Goal: Task Accomplishment & Management: Manage account settings

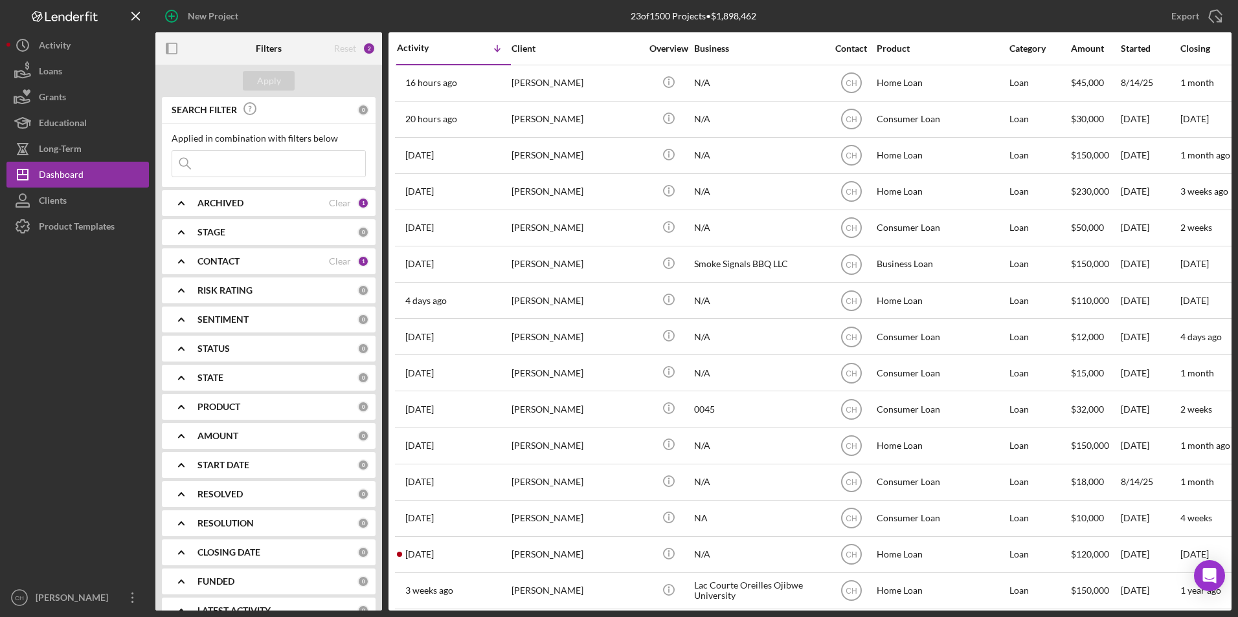
click at [227, 252] on div "CONTACT Clear 1" at bounding box center [283, 262] width 172 height 26
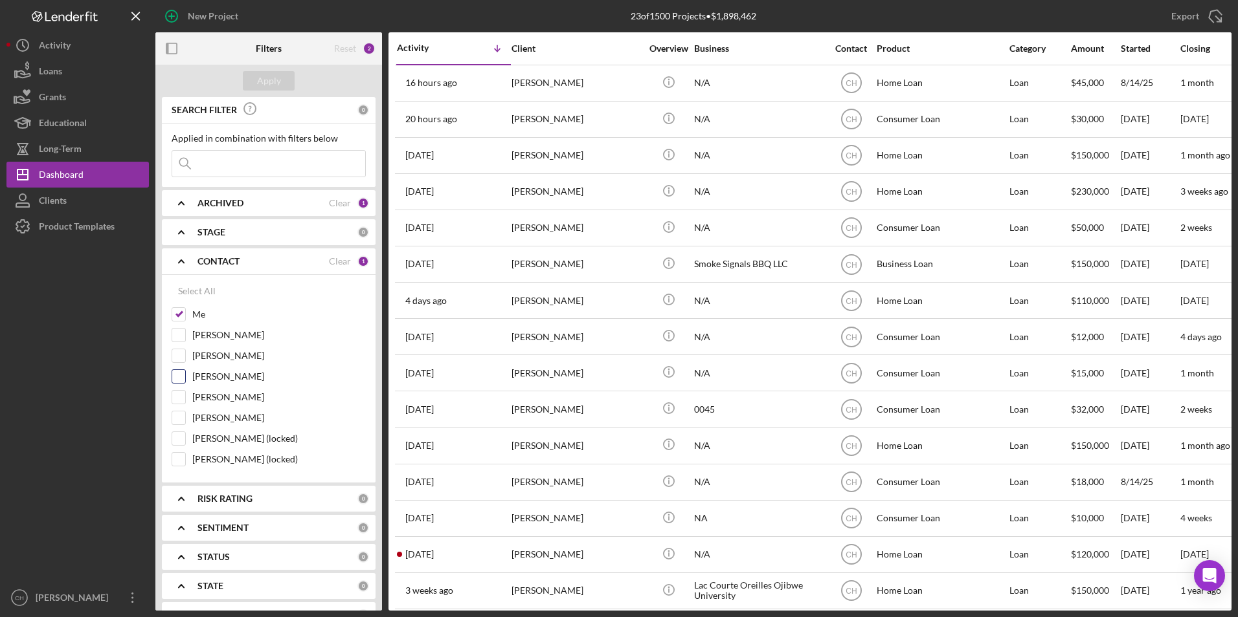
click at [181, 375] on input "[PERSON_NAME]" at bounding box center [178, 376] width 13 height 13
checkbox input "true"
click at [265, 77] on div "Apply" at bounding box center [269, 80] width 24 height 19
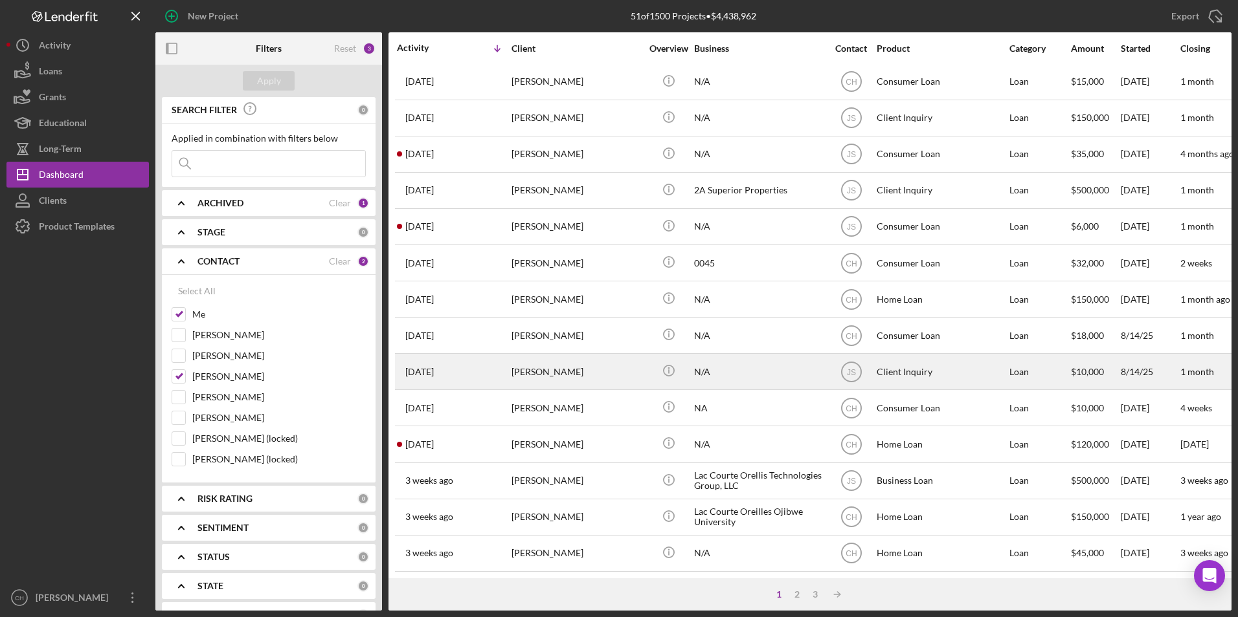
scroll to position [410, 0]
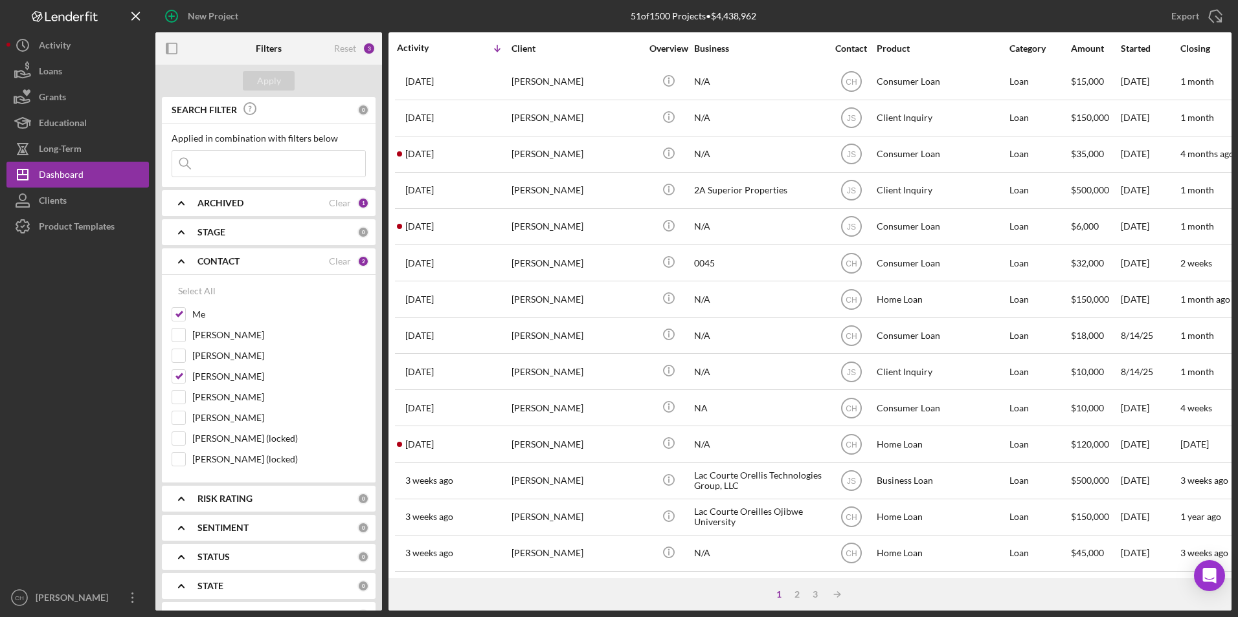
click at [255, 164] on input at bounding box center [268, 164] width 193 height 26
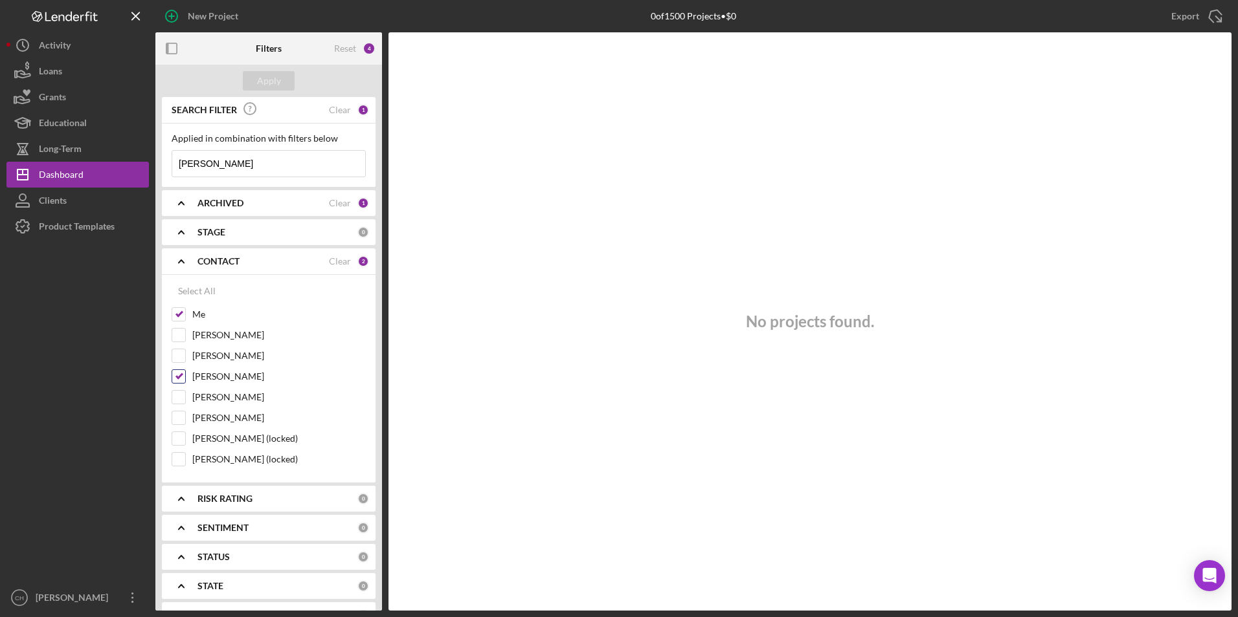
type input "[PERSON_NAME]"
click at [179, 377] on input "[PERSON_NAME]" at bounding box center [178, 376] width 13 height 13
checkbox input "false"
click at [346, 50] on div "Reset" at bounding box center [345, 48] width 22 height 10
click at [280, 80] on button "Apply" at bounding box center [269, 80] width 52 height 19
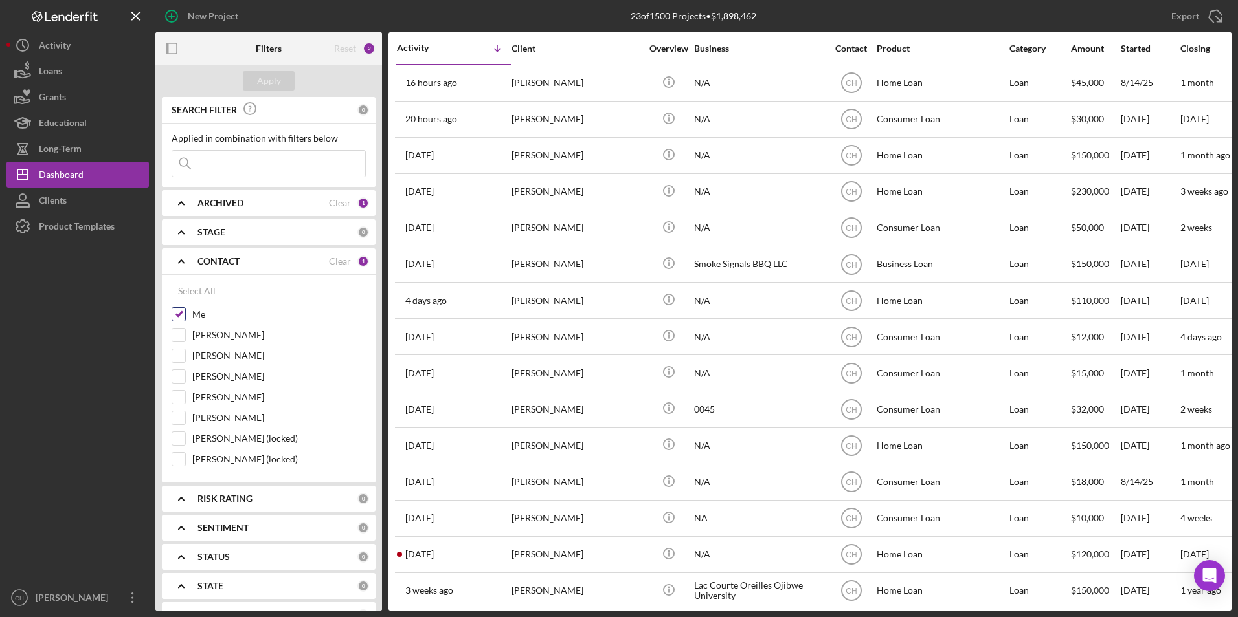
click at [182, 315] on input "Me" at bounding box center [178, 314] width 13 height 13
checkbox input "false"
click at [180, 377] on input "[PERSON_NAME]" at bounding box center [178, 376] width 13 height 13
checkbox input "true"
click at [264, 74] on div "Apply" at bounding box center [269, 80] width 24 height 19
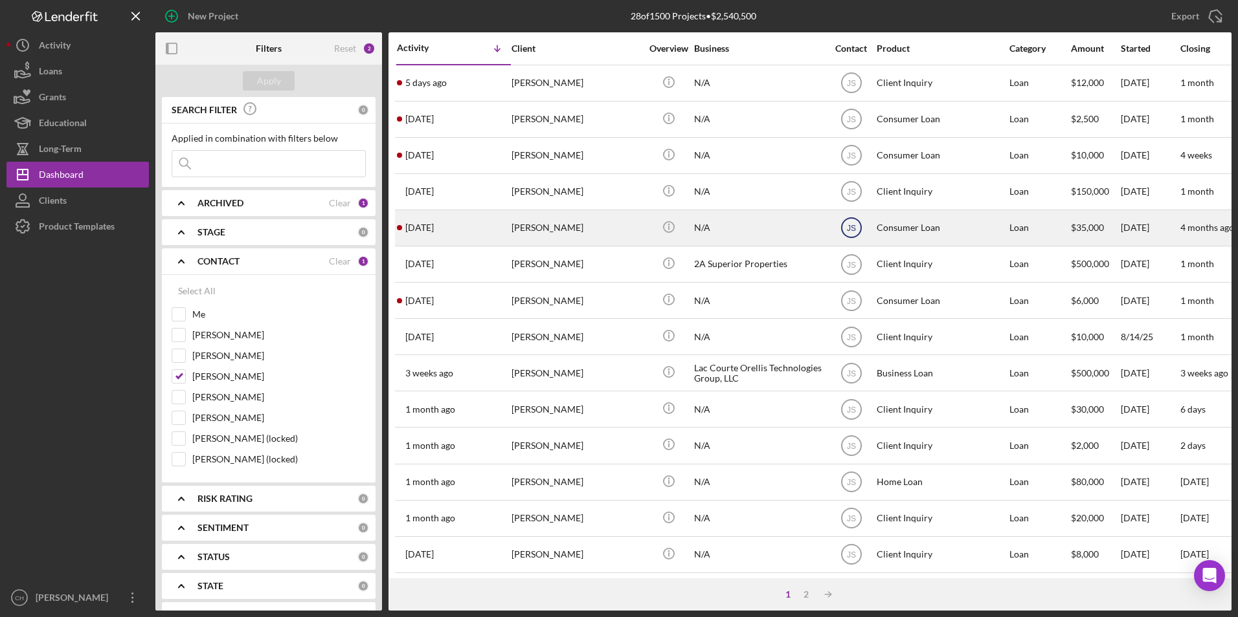
drag, startPoint x: 852, startPoint y: 227, endPoint x: 846, endPoint y: 231, distance: 7.9
click at [846, 88] on text "JS" at bounding box center [850, 83] width 9 height 9
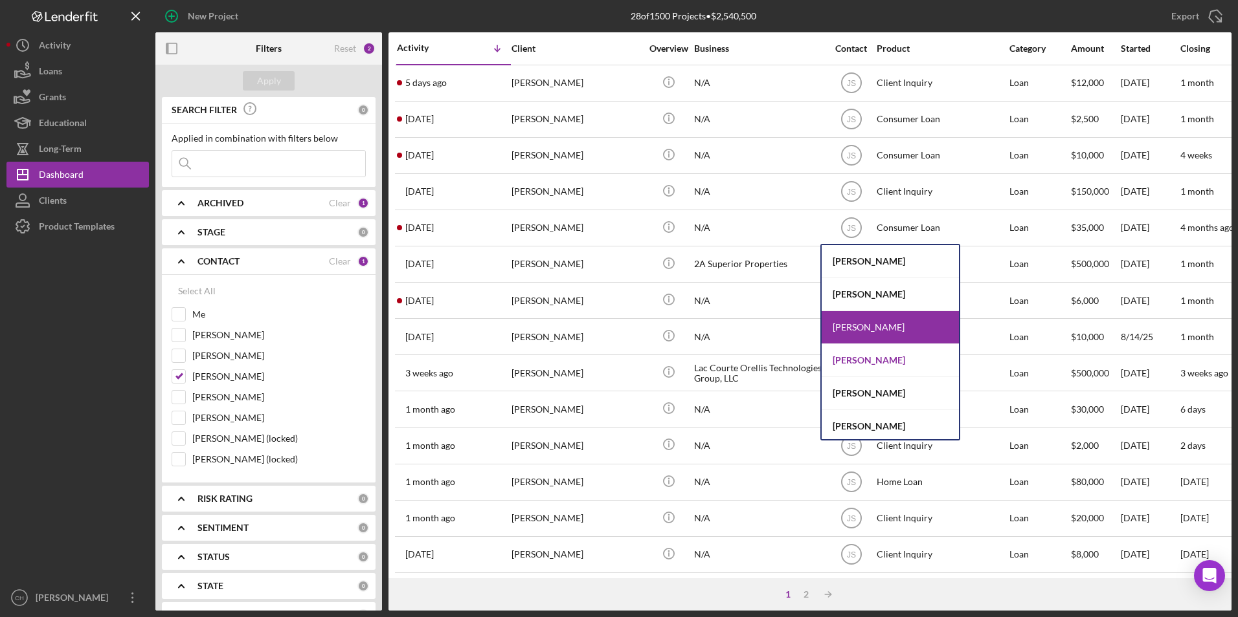
click at [868, 356] on div "[PERSON_NAME]" at bounding box center [889, 360] width 137 height 33
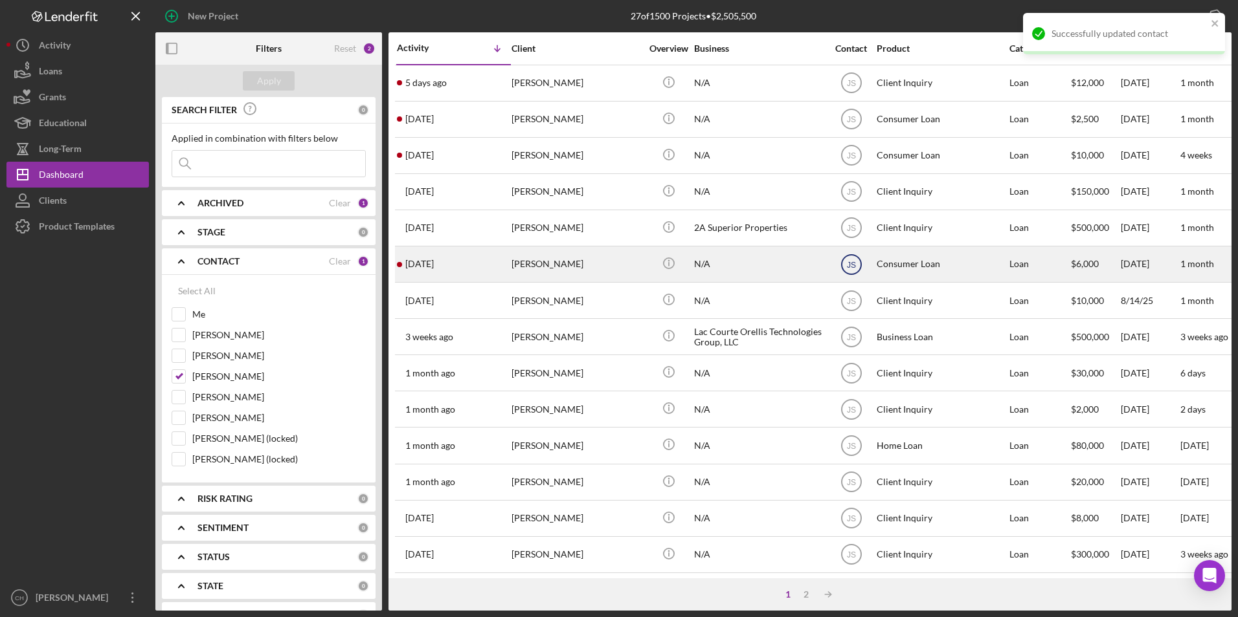
click at [849, 88] on text "JS" at bounding box center [850, 83] width 9 height 9
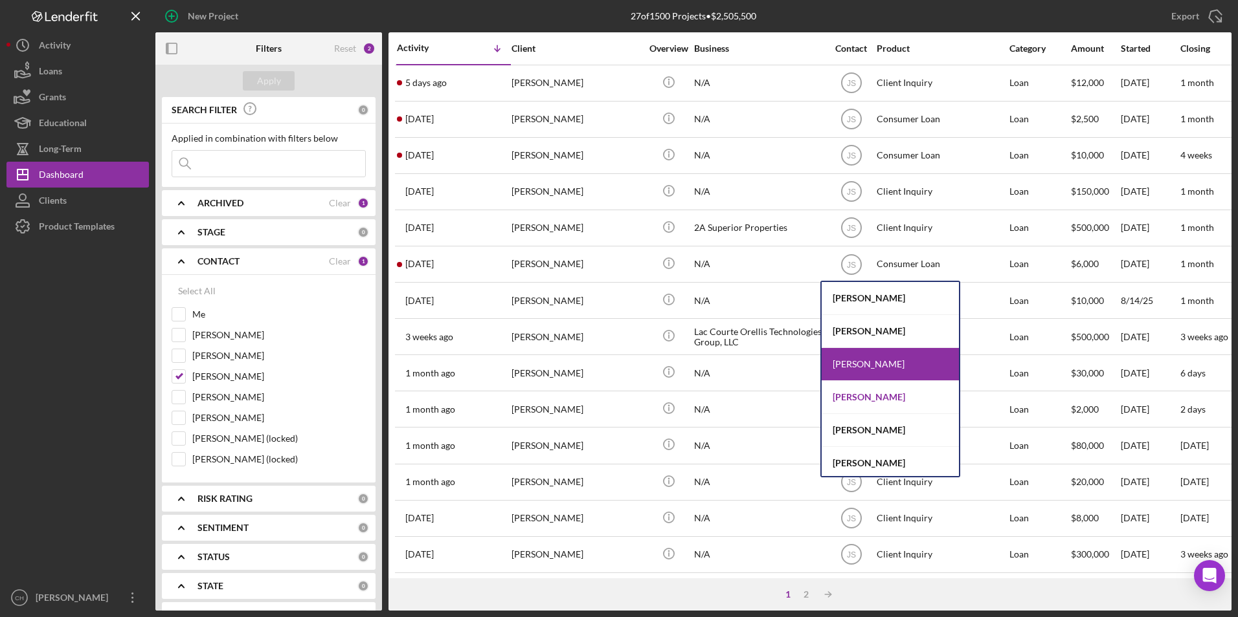
click at [852, 394] on div "[PERSON_NAME]" at bounding box center [889, 397] width 137 height 33
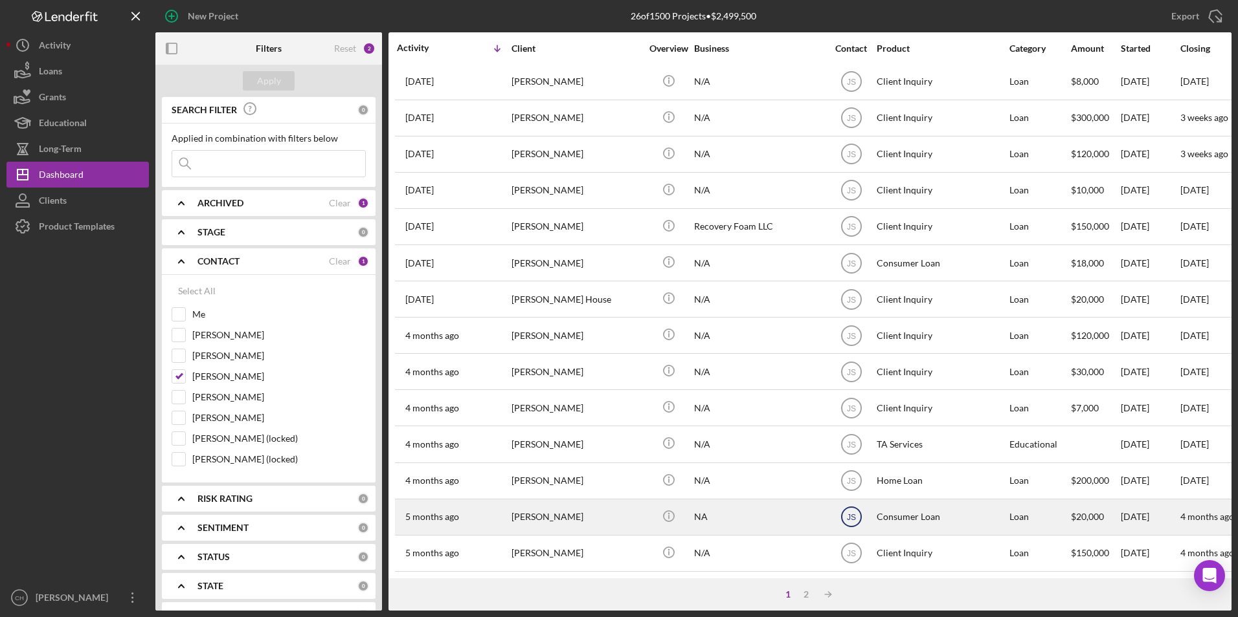
click at [857, 506] on icon "JS" at bounding box center [851, 517] width 32 height 32
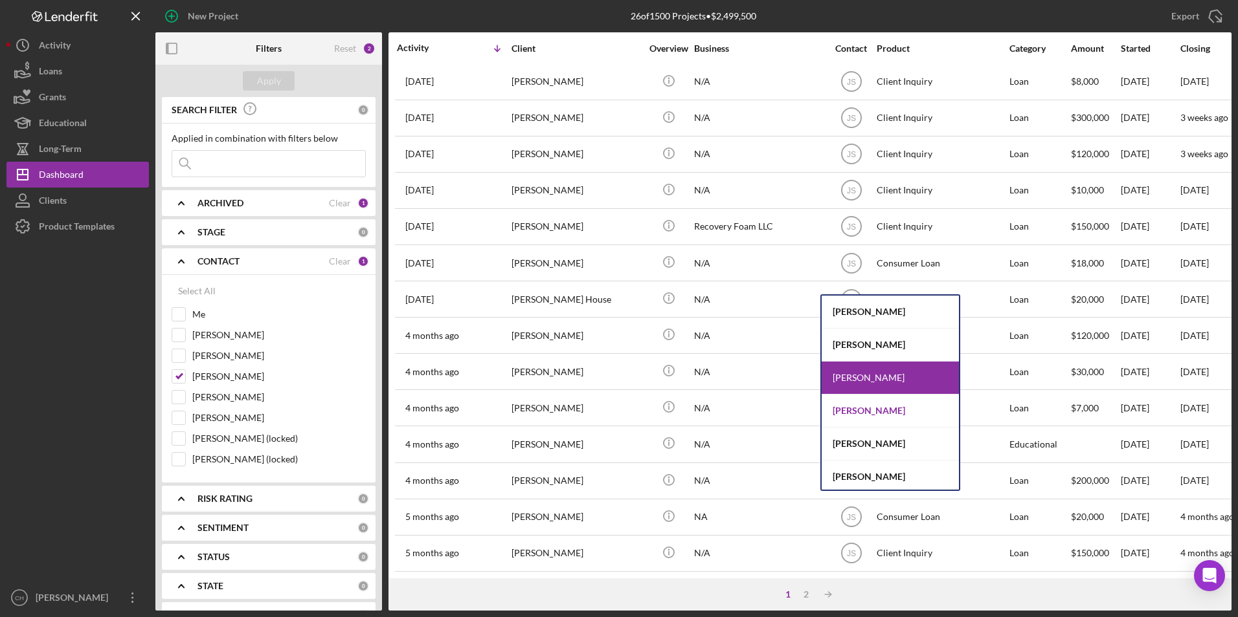
click at [854, 413] on div "[PERSON_NAME]" at bounding box center [889, 411] width 137 height 33
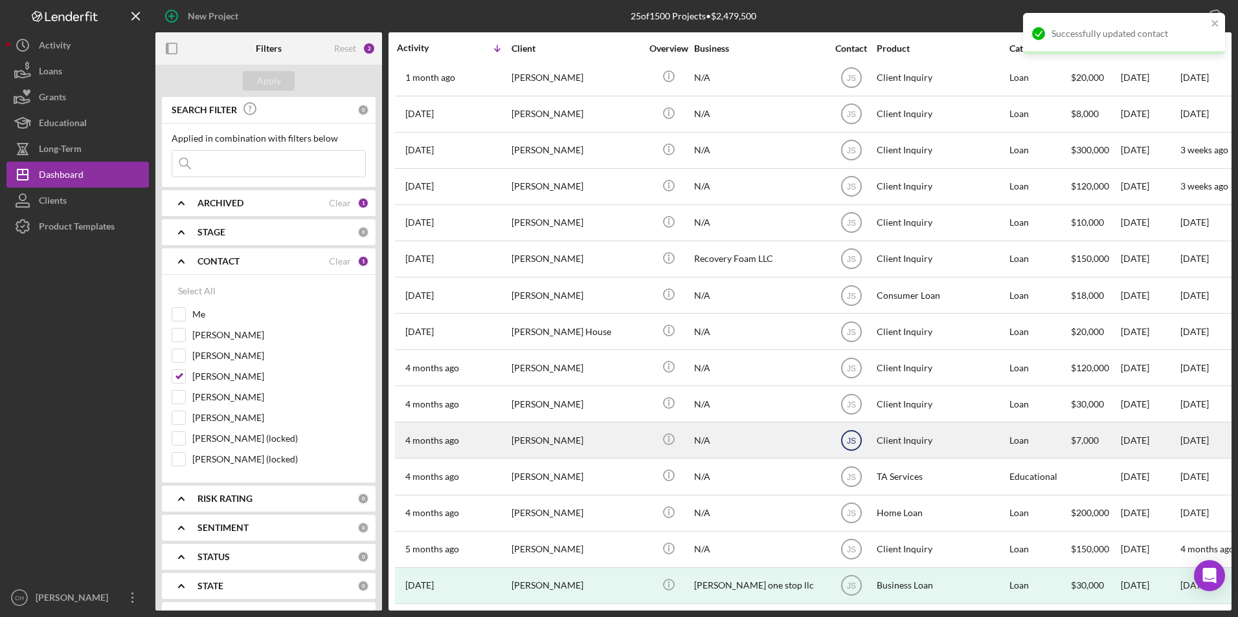
scroll to position [378, 0]
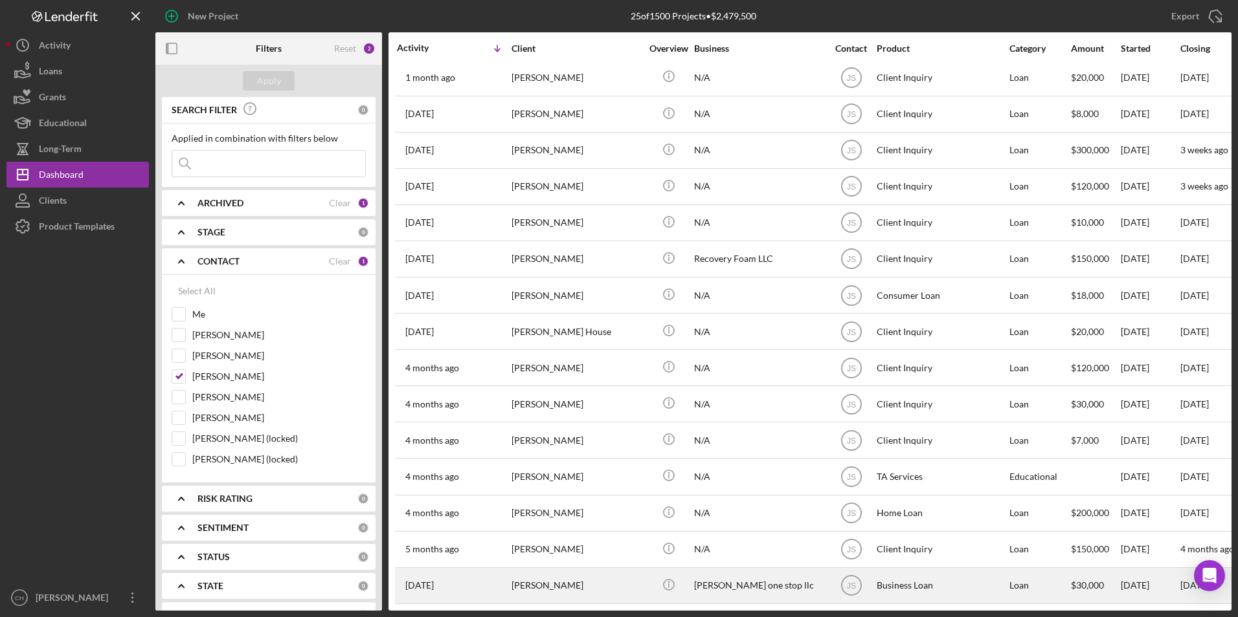
click at [515, 573] on div "[PERSON_NAME]" at bounding box center [575, 586] width 129 height 34
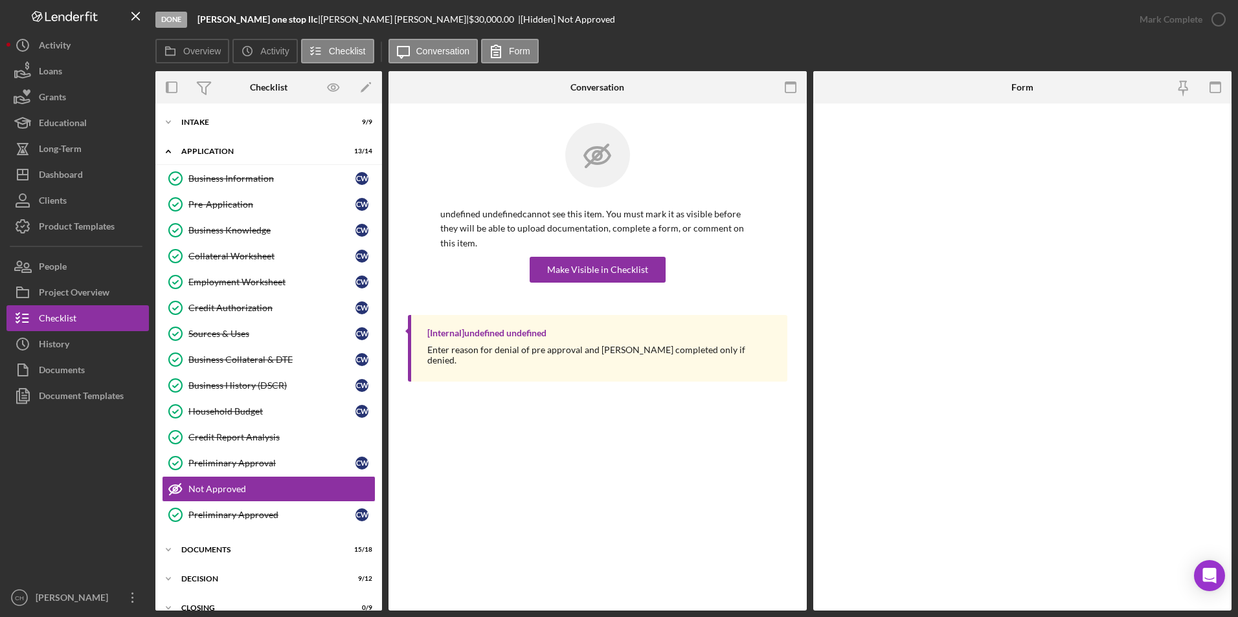
scroll to position [17, 0]
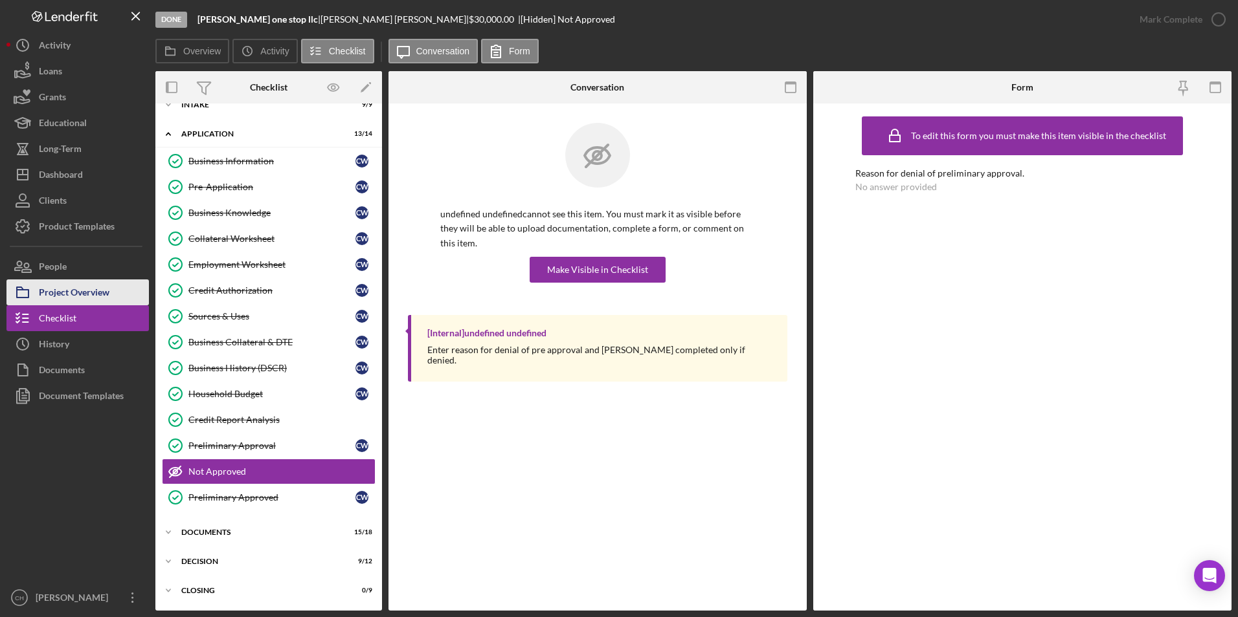
click at [91, 298] on div "Project Overview" at bounding box center [74, 294] width 71 height 29
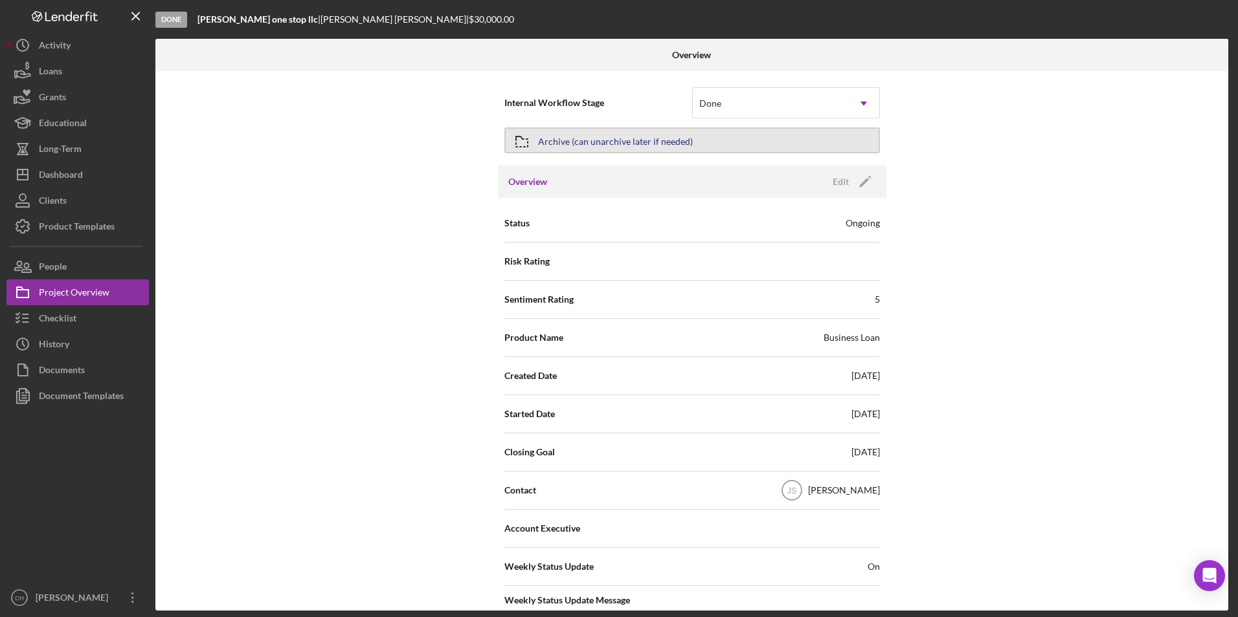
click at [586, 143] on div "Archive (can unarchive later if needed)" at bounding box center [615, 140] width 155 height 23
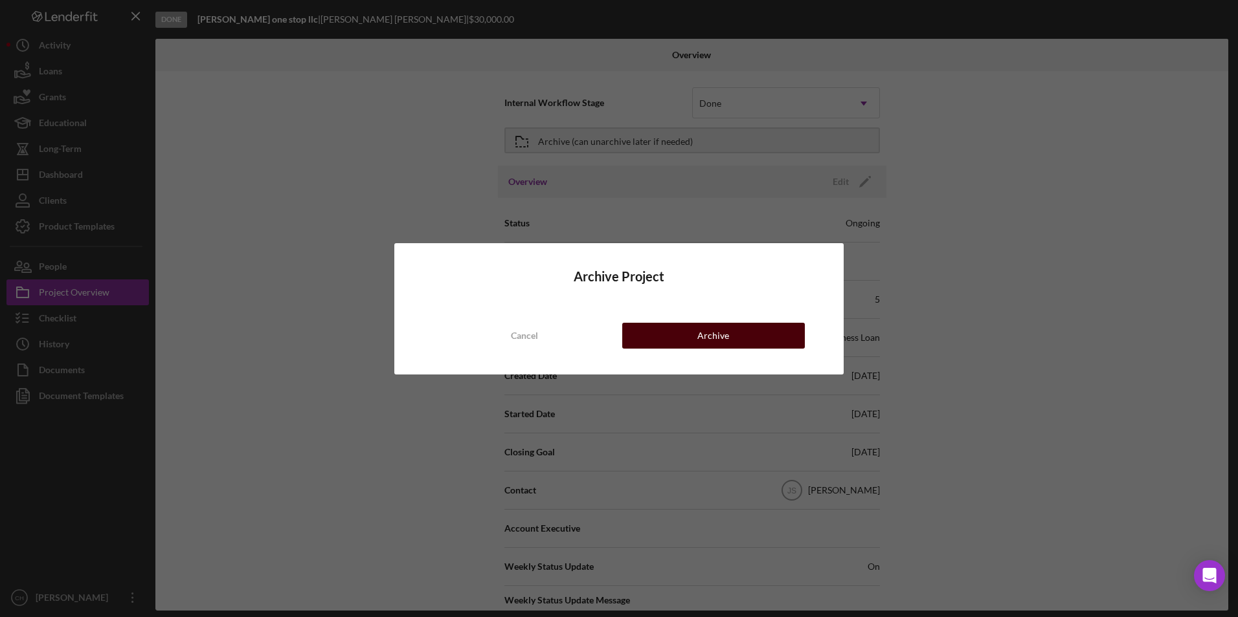
click at [673, 331] on button "Archive" at bounding box center [713, 336] width 183 height 26
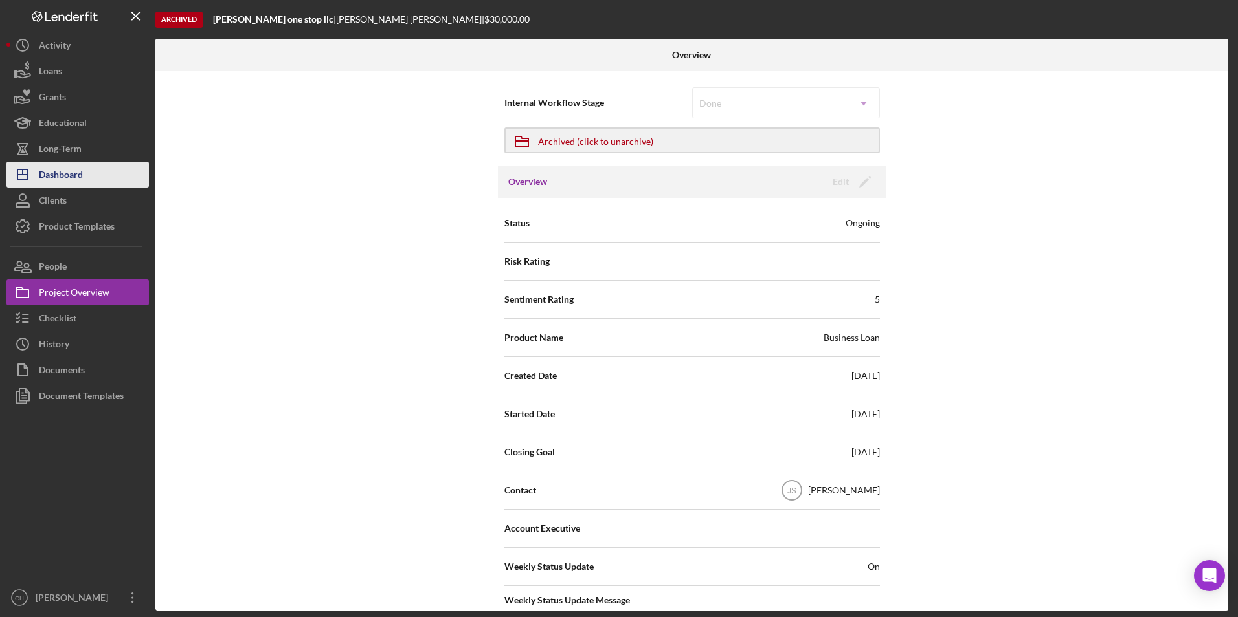
click at [62, 172] on div "Dashboard" at bounding box center [61, 176] width 44 height 29
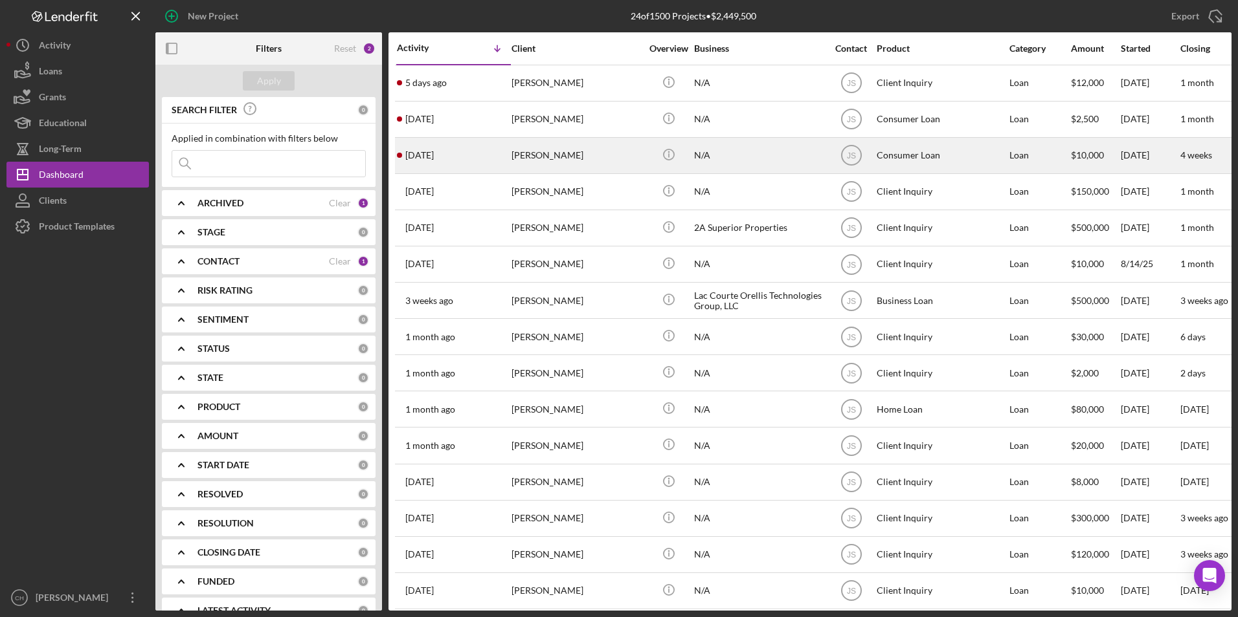
click at [533, 156] on div "[PERSON_NAME]" at bounding box center [575, 156] width 129 height 34
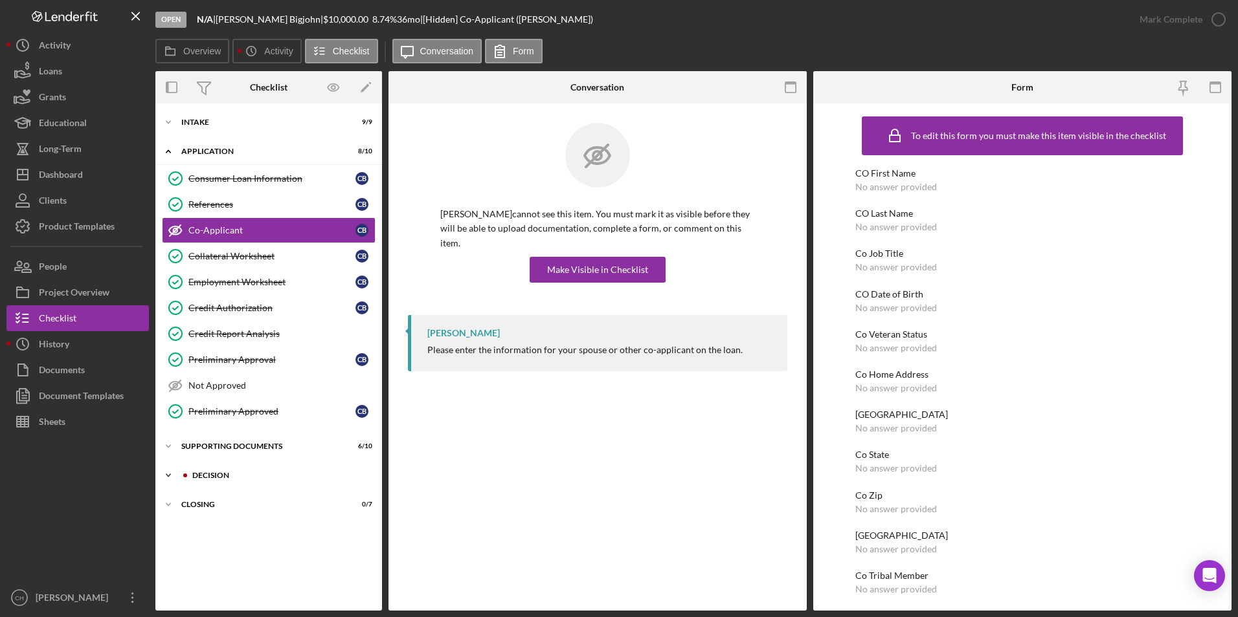
click at [228, 467] on div "Icon/Expander Decision 10 / 12" at bounding box center [268, 476] width 227 height 26
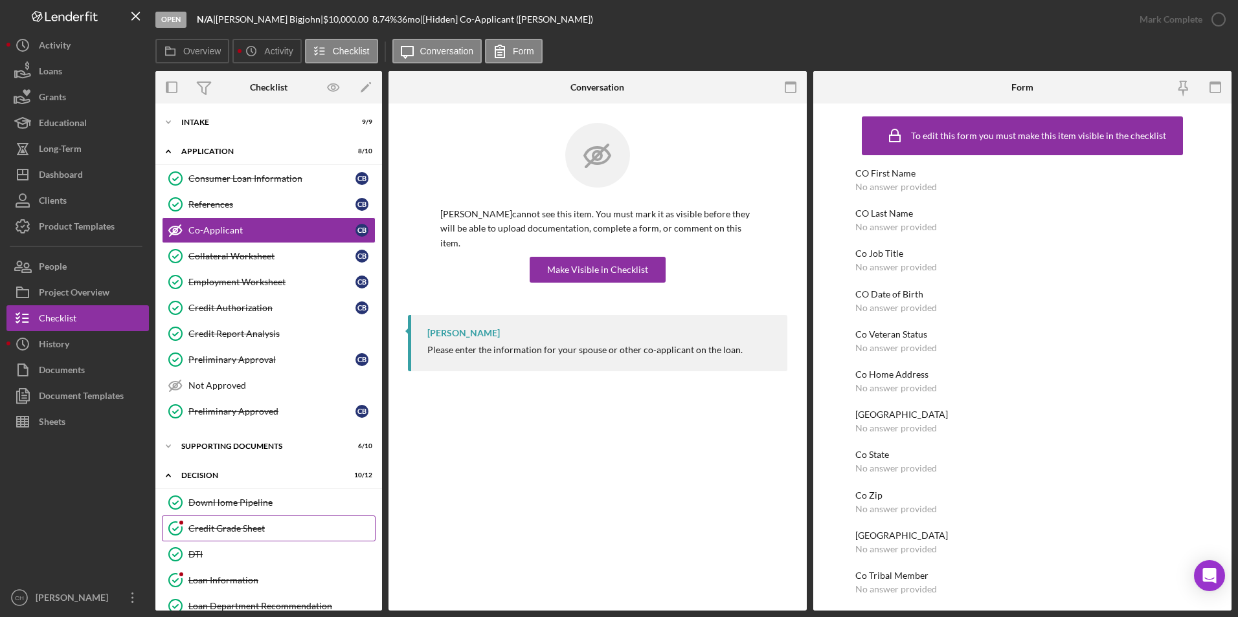
click at [220, 529] on div "Credit Grade Sheet" at bounding box center [281, 529] width 186 height 10
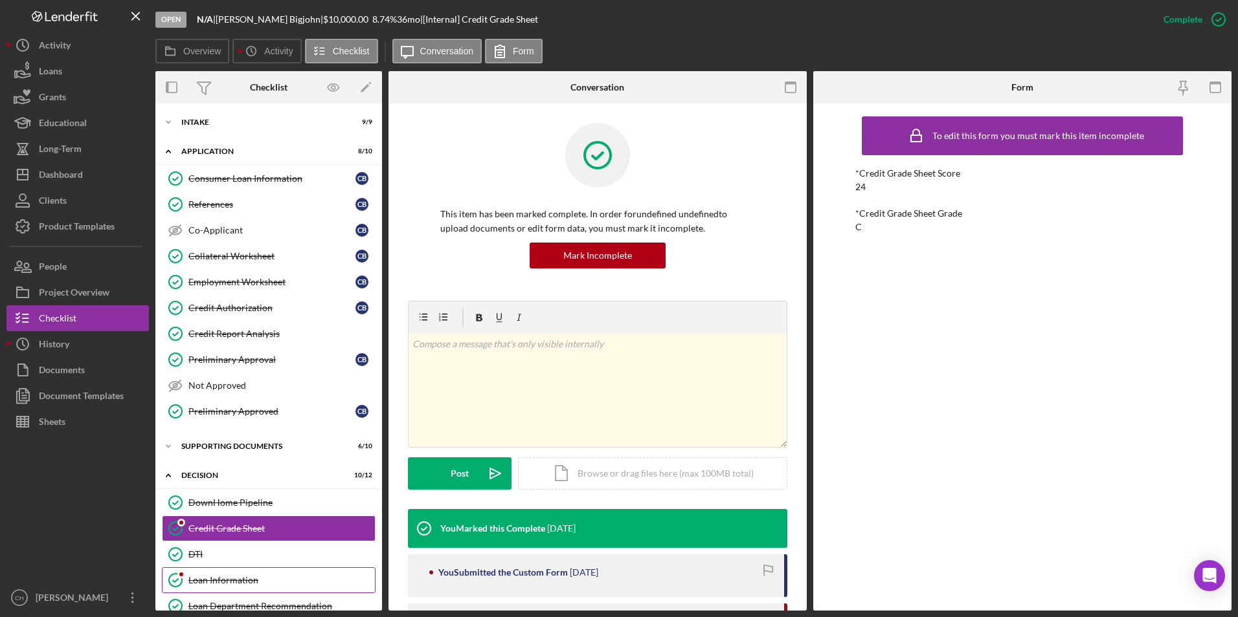
click at [217, 575] on div "Loan Information" at bounding box center [281, 580] width 186 height 10
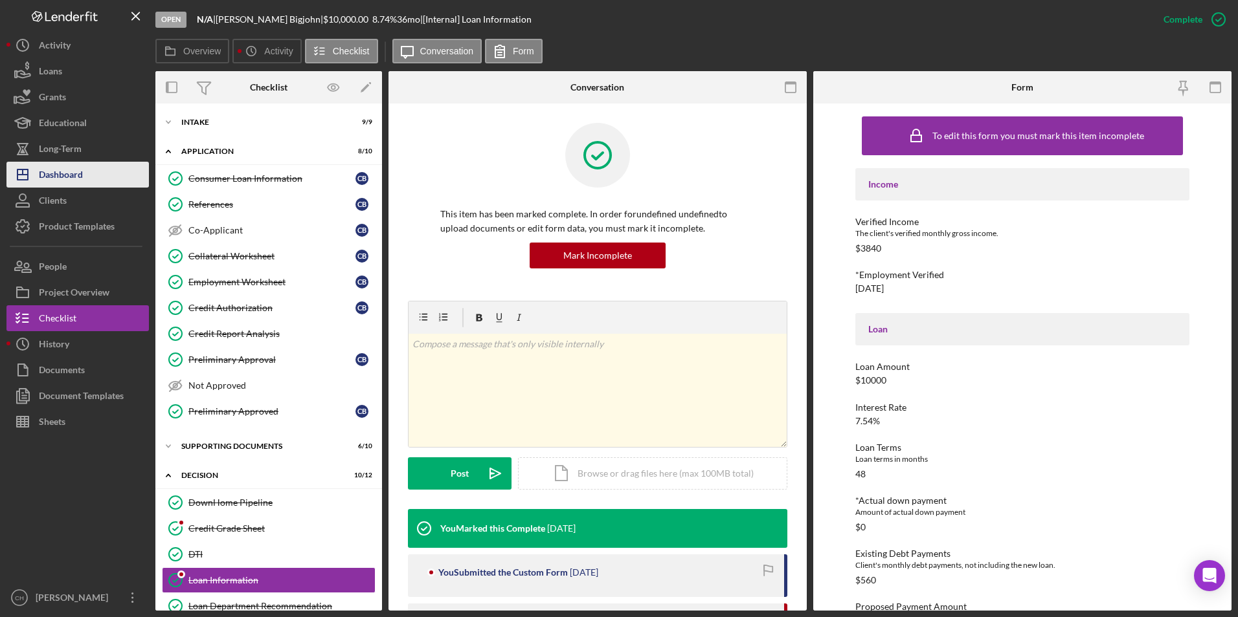
click at [67, 162] on div "Dashboard" at bounding box center [61, 176] width 44 height 29
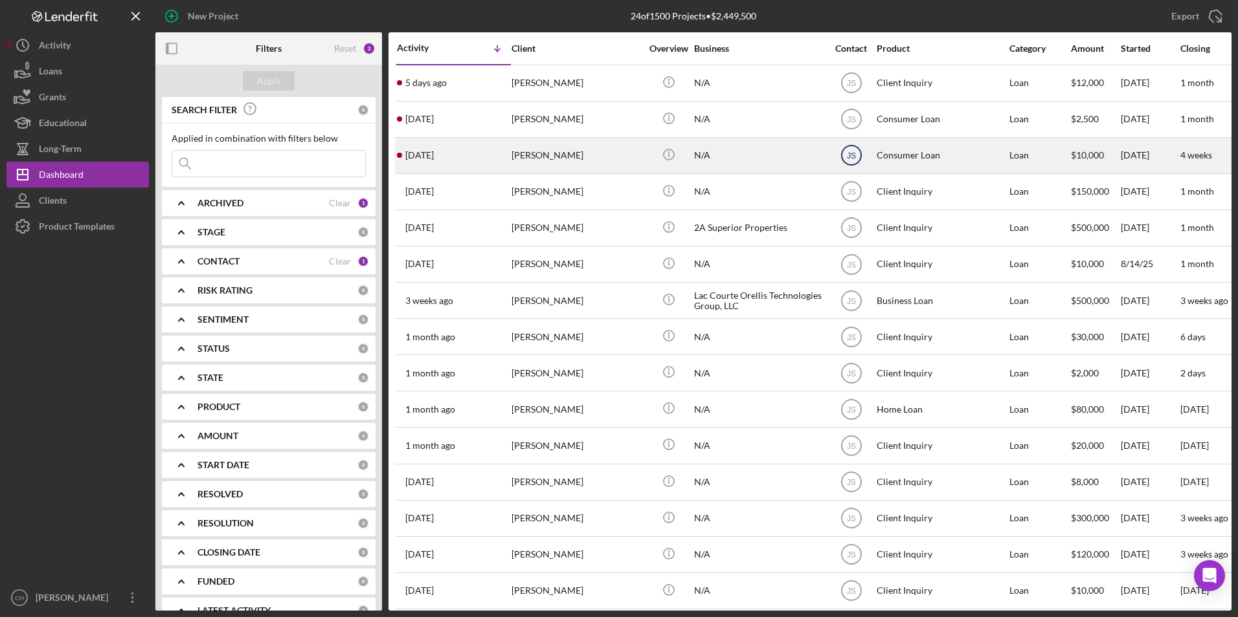
click at [858, 152] on icon "JS" at bounding box center [851, 155] width 32 height 32
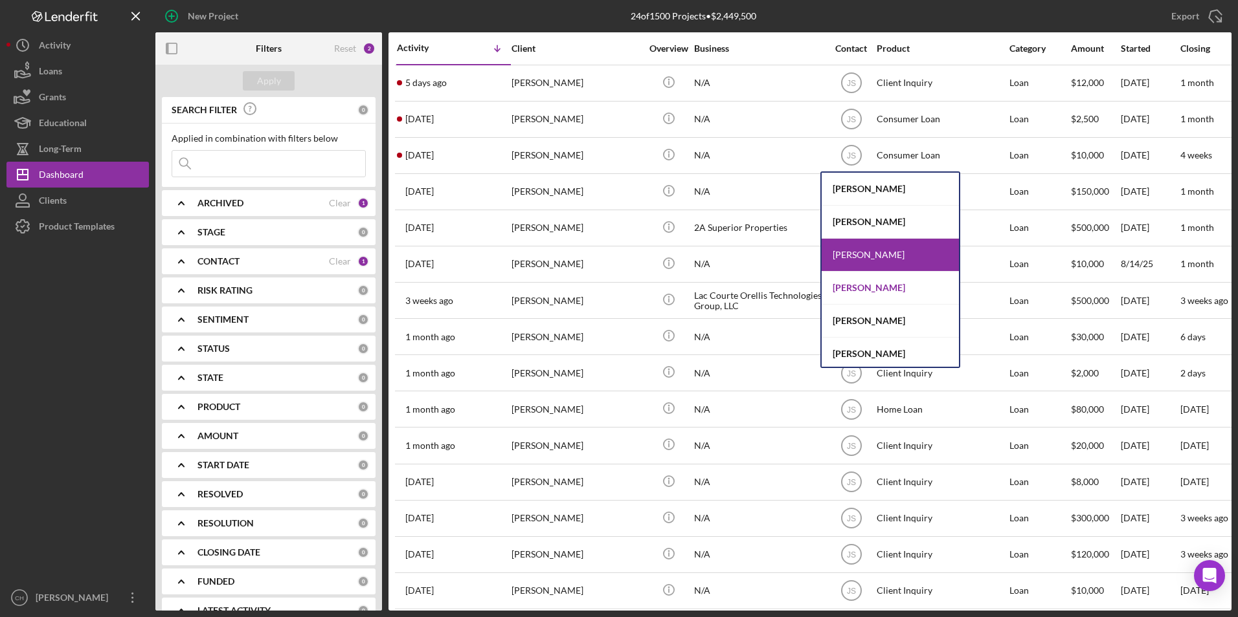
click at [851, 287] on div "[PERSON_NAME]" at bounding box center [889, 288] width 137 height 33
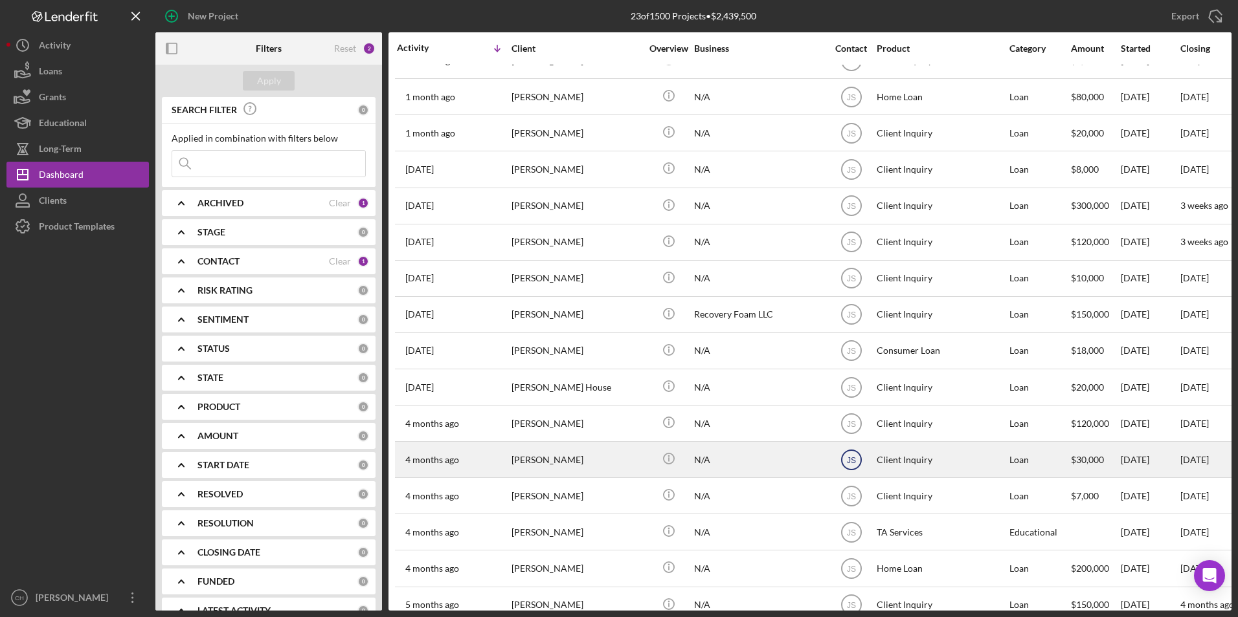
scroll to position [306, 0]
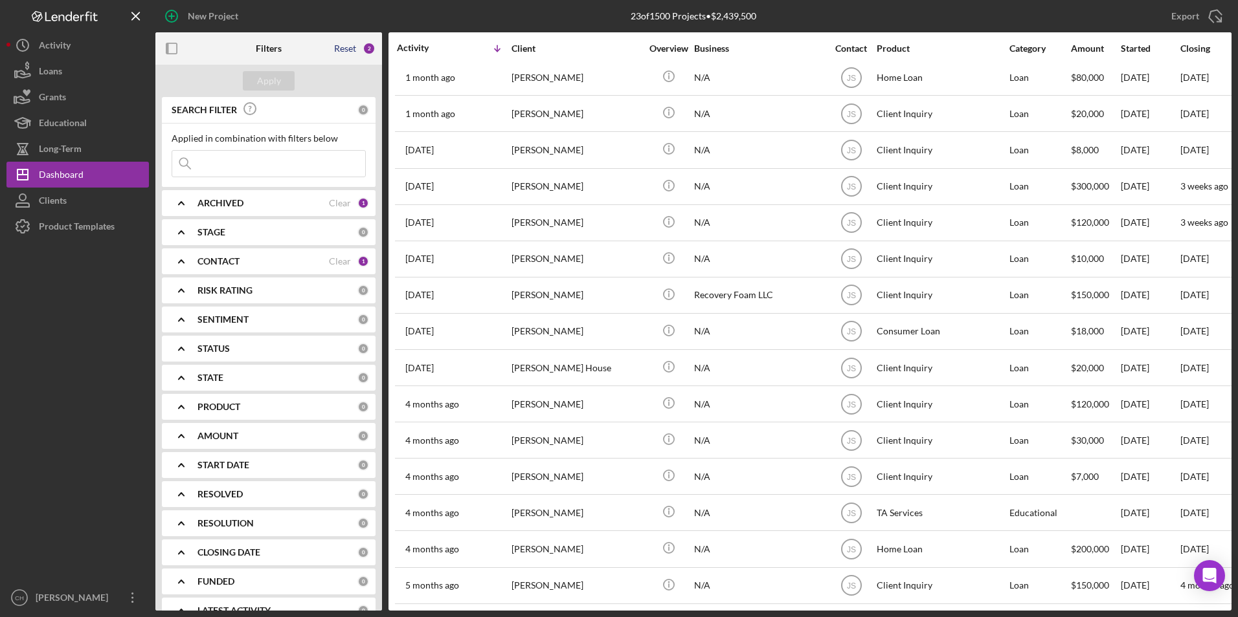
click at [340, 49] on div "Reset" at bounding box center [345, 48] width 22 height 10
click at [261, 85] on div "Apply" at bounding box center [269, 80] width 24 height 19
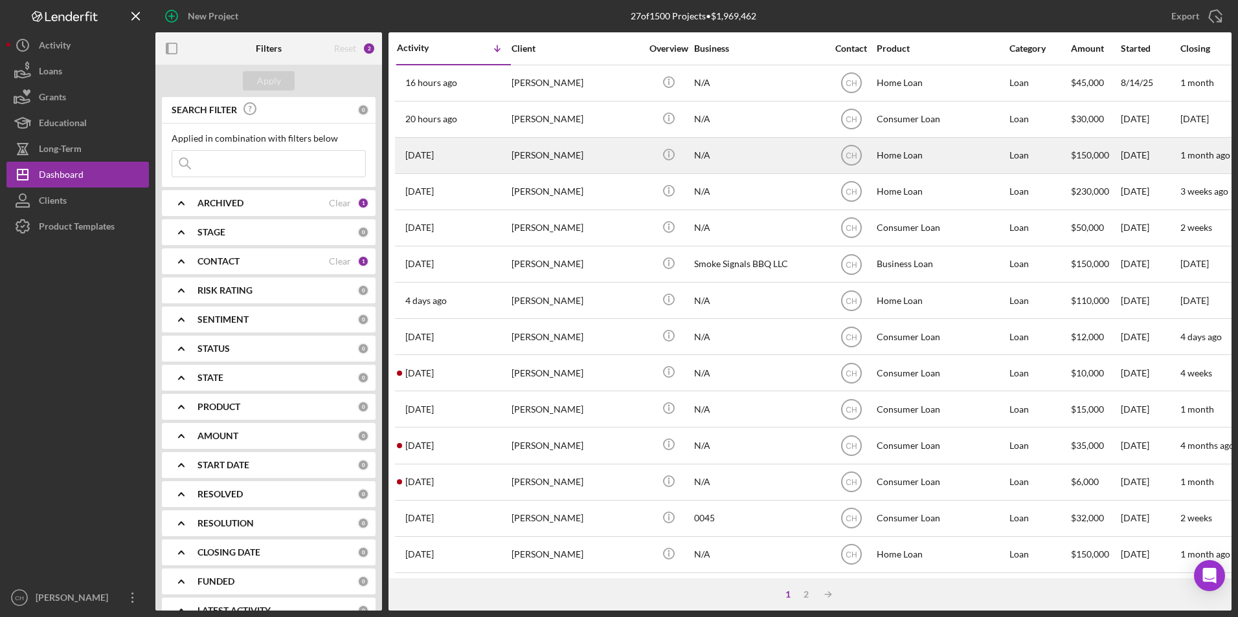
scroll to position [0, 0]
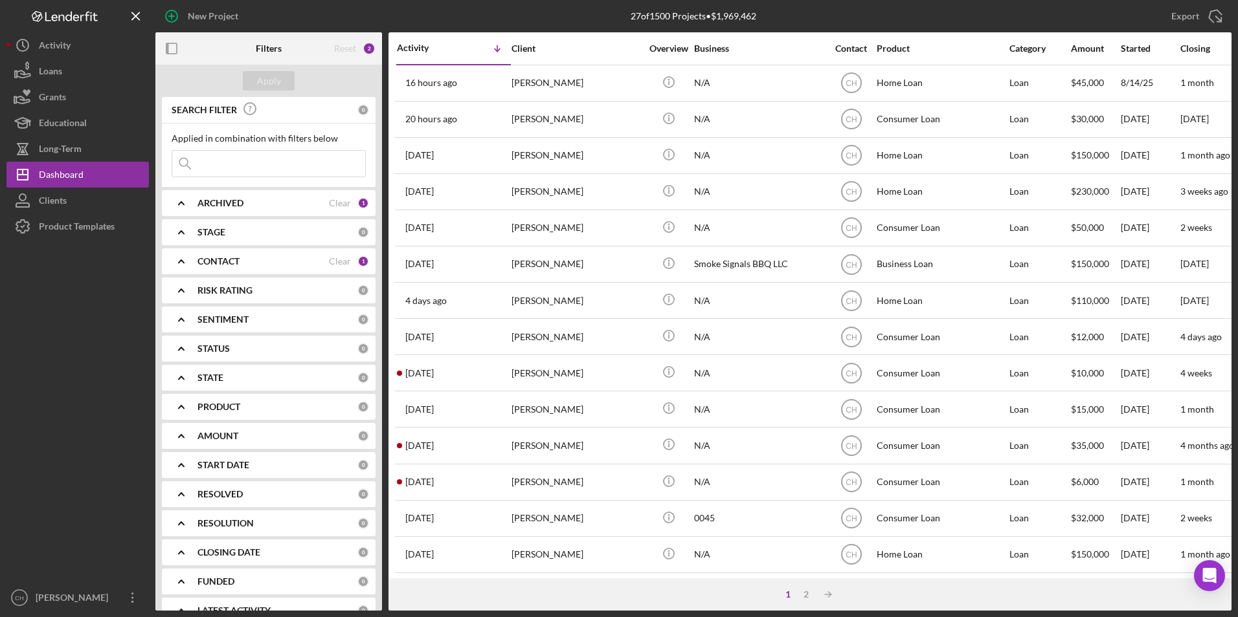
click at [223, 202] on b "ARCHIVED" at bounding box center [220, 203] width 46 height 10
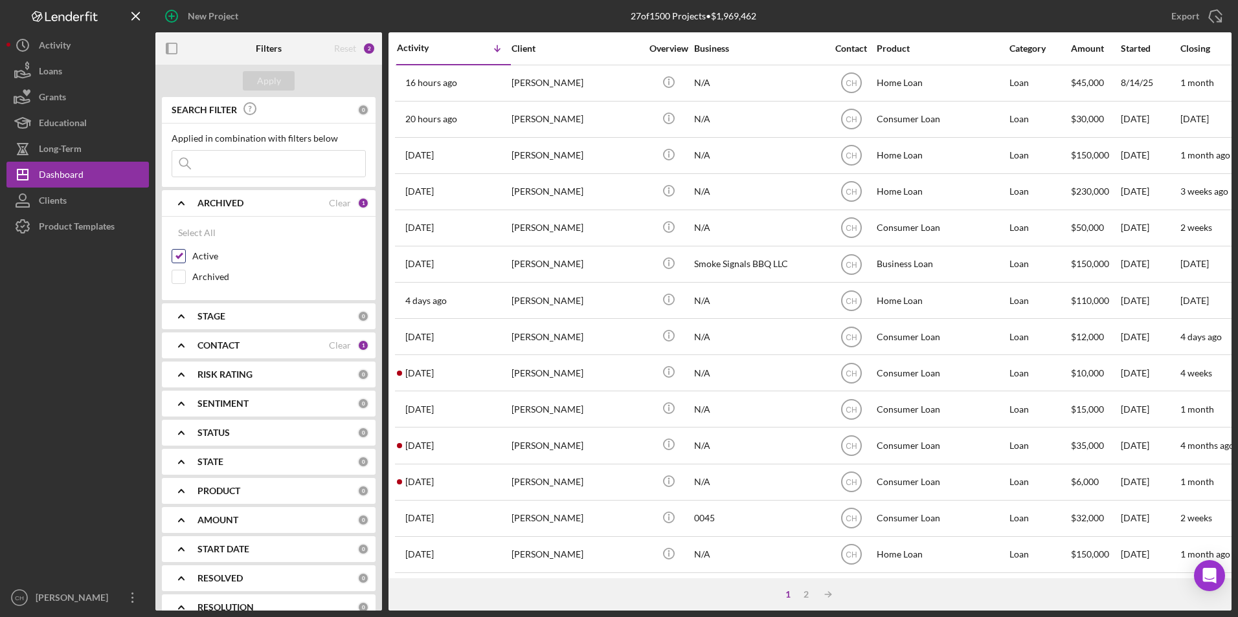
click at [182, 255] on input "Active" at bounding box center [178, 256] width 13 height 13
checkbox input "false"
click at [177, 272] on input "Archived" at bounding box center [178, 277] width 13 height 13
checkbox input "true"
click at [183, 346] on polyline at bounding box center [181, 345] width 5 height 3
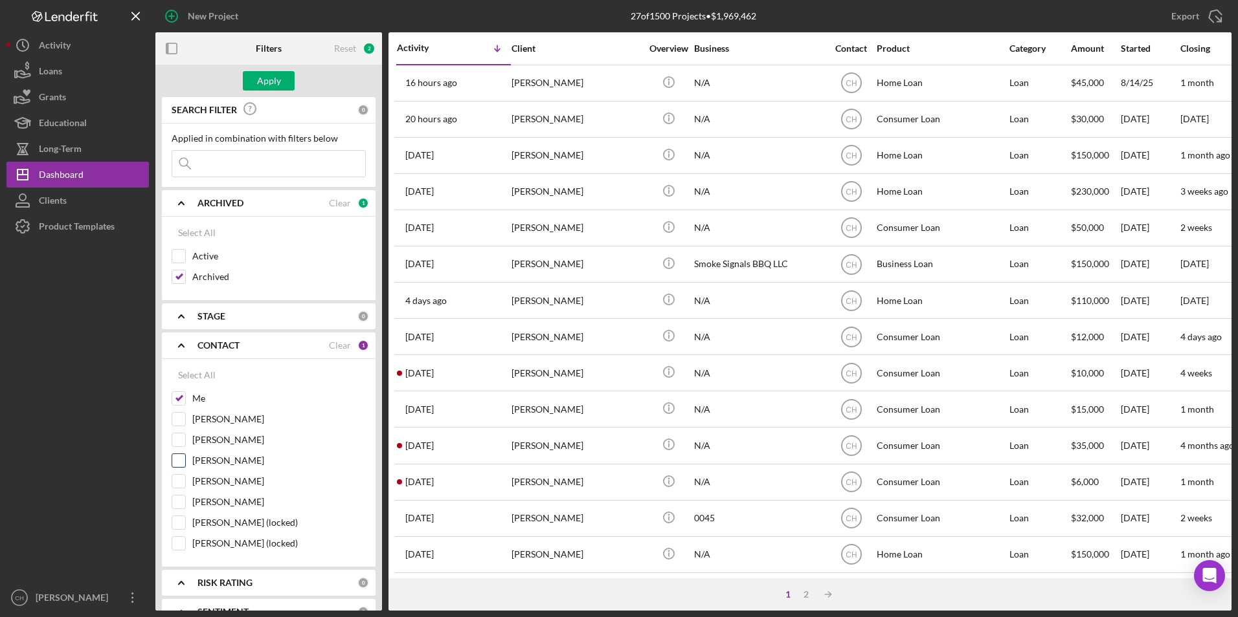
click at [183, 465] on input "[PERSON_NAME]" at bounding box center [178, 460] width 13 height 13
checkbox input "true"
click at [287, 87] on button "Apply" at bounding box center [269, 80] width 52 height 19
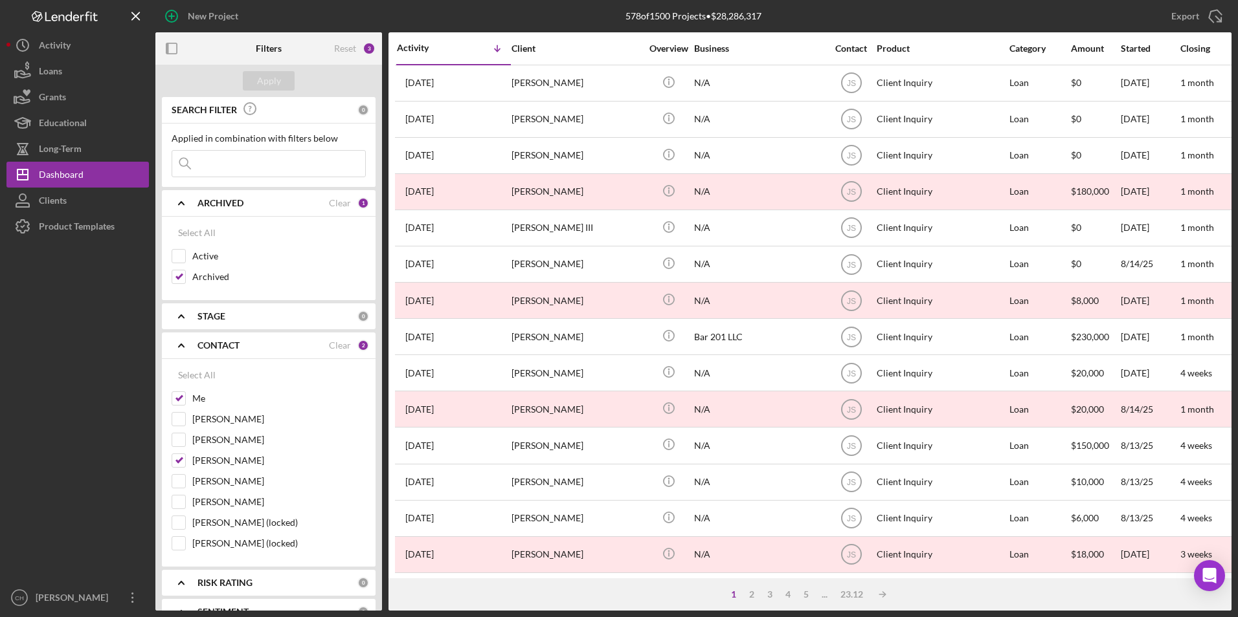
click at [232, 161] on input at bounding box center [268, 164] width 193 height 26
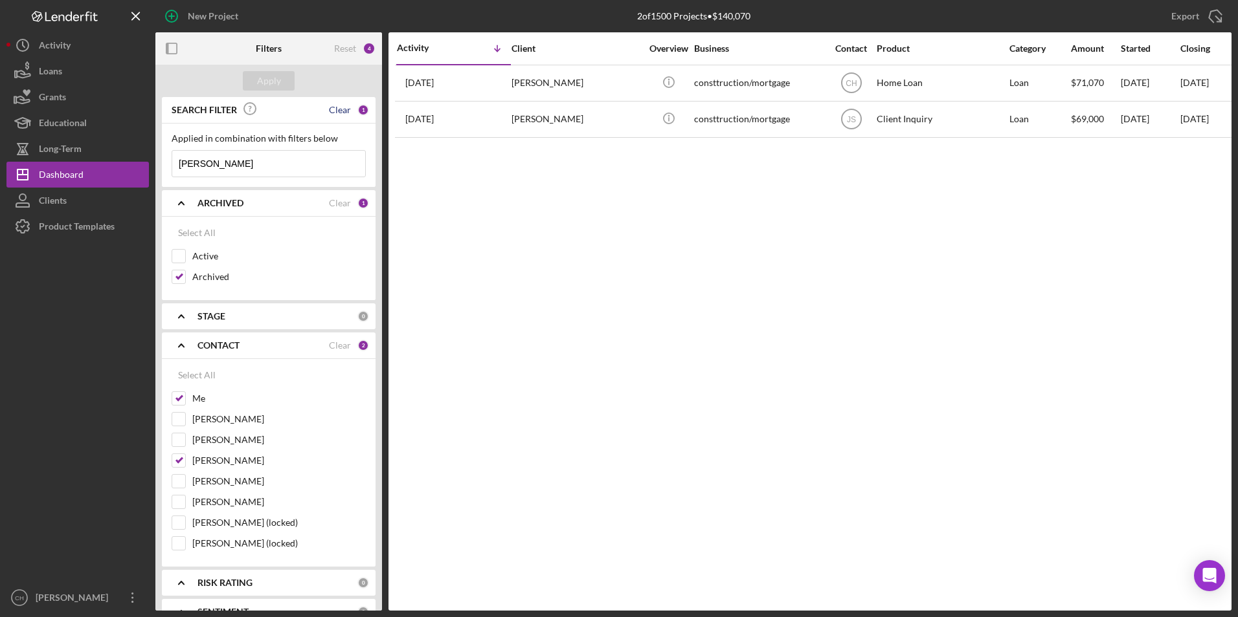
type input "[PERSON_NAME]"
click at [331, 115] on div "Clear" at bounding box center [340, 110] width 22 height 10
click at [175, 254] on input "Active" at bounding box center [178, 256] width 13 height 13
checkbox input "true"
click at [172, 273] on div at bounding box center [179, 277] width 14 height 14
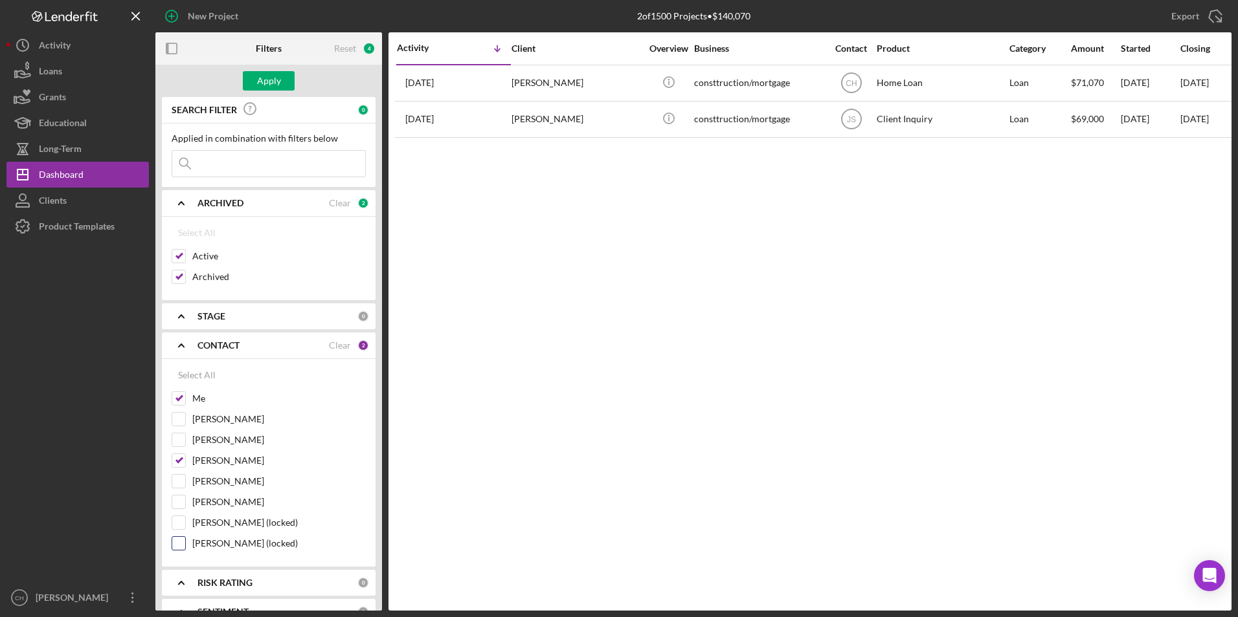
click at [183, 544] on input "[PERSON_NAME] (locked)" at bounding box center [178, 543] width 13 height 13
checkbox input "true"
click at [279, 78] on div "Apply" at bounding box center [269, 80] width 24 height 19
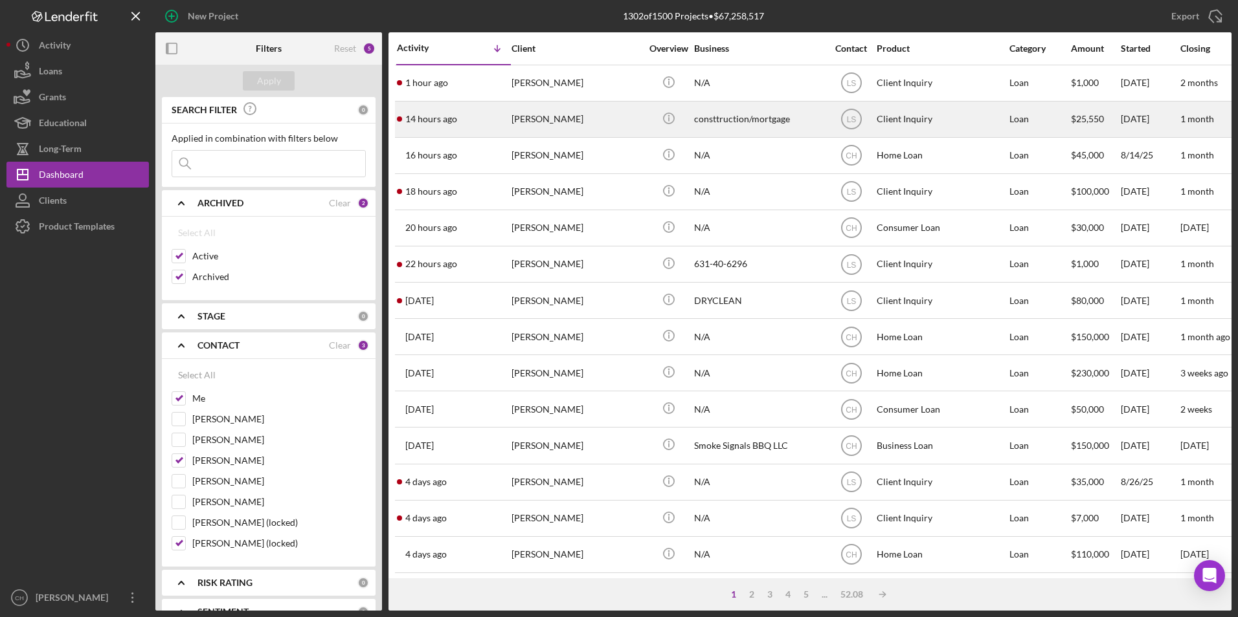
click at [583, 124] on div "[PERSON_NAME]" at bounding box center [575, 119] width 129 height 34
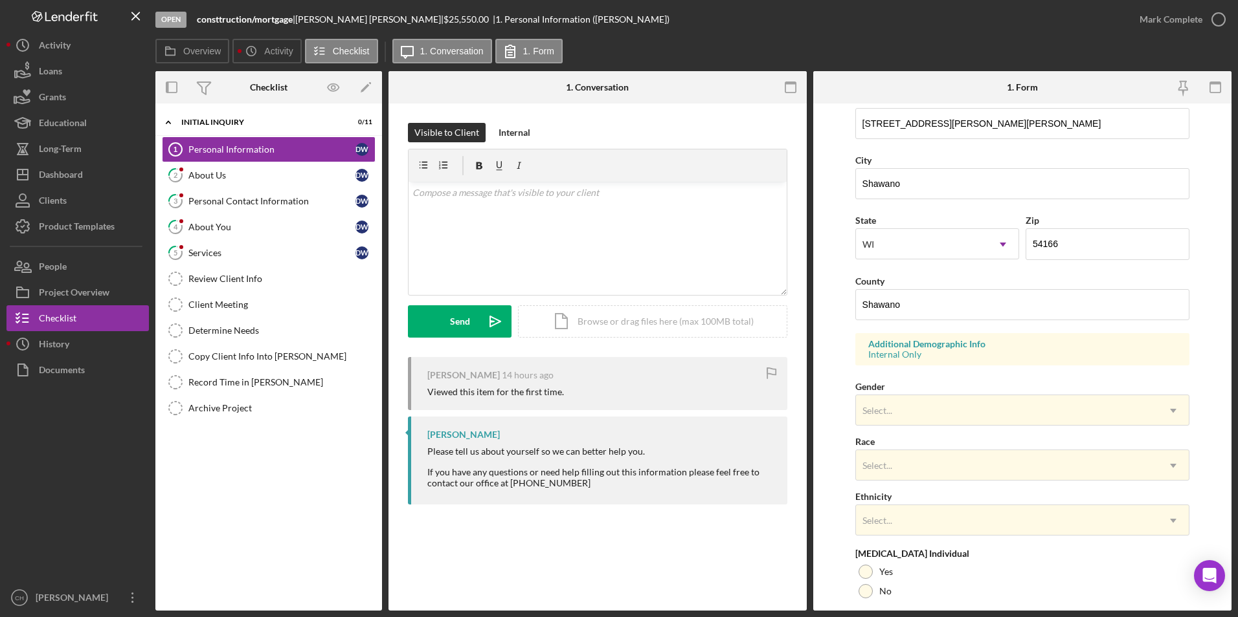
scroll to position [357, 0]
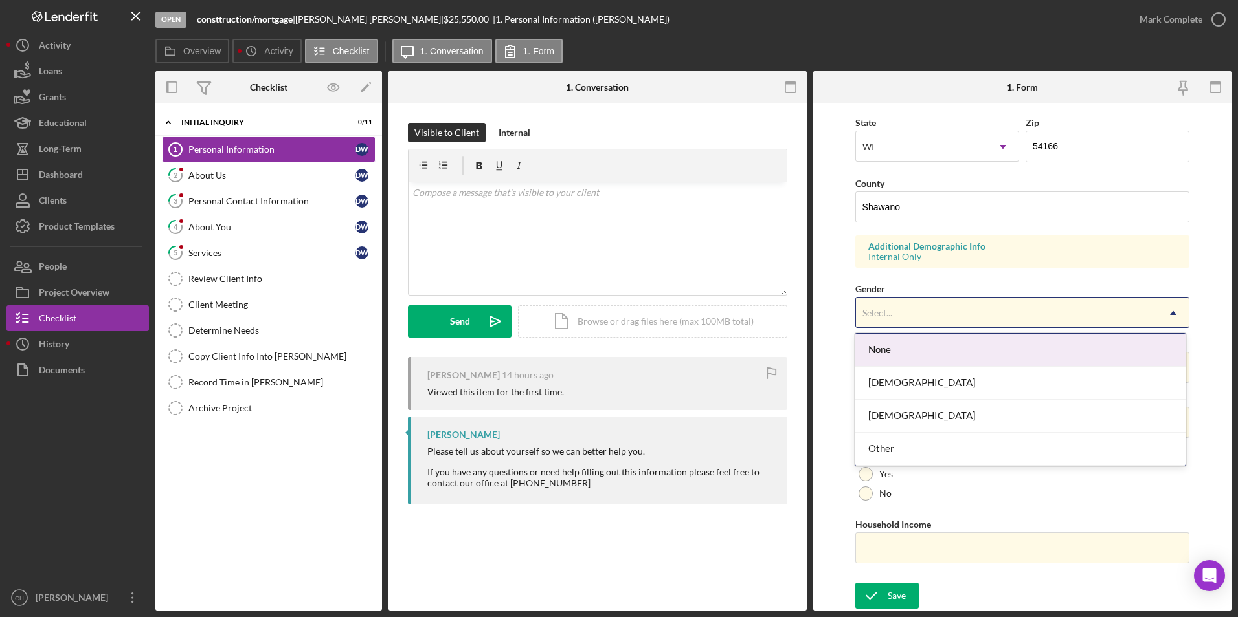
click at [876, 315] on div "Select..." at bounding box center [877, 313] width 30 height 10
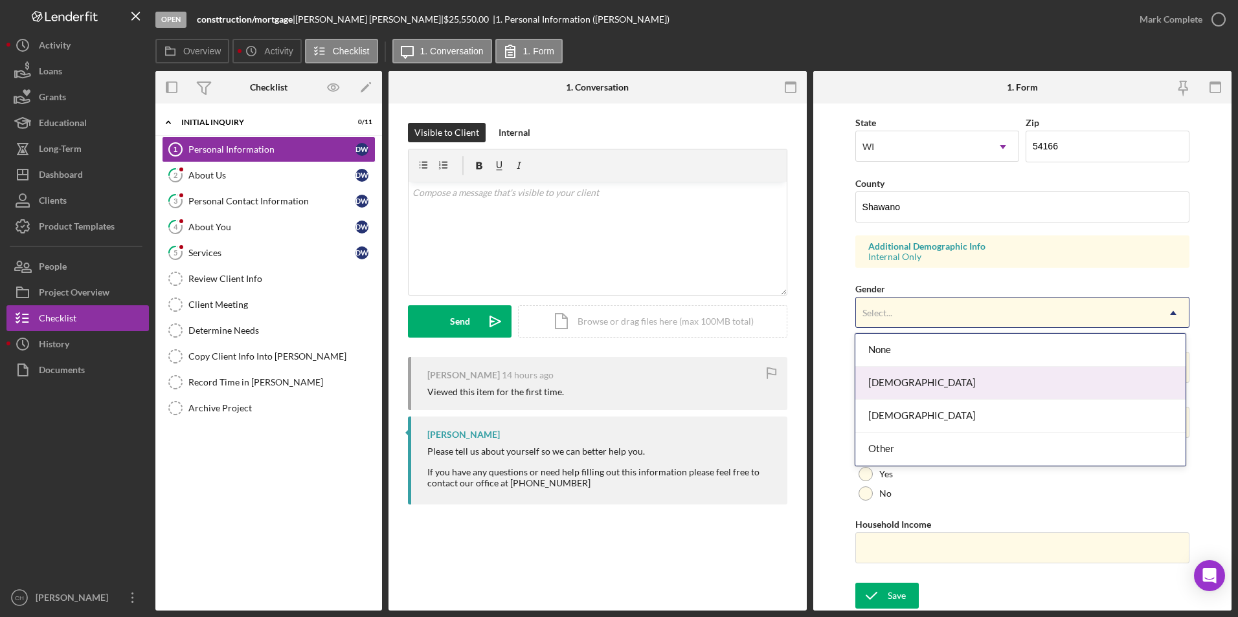
click at [878, 381] on div "[DEMOGRAPHIC_DATA]" at bounding box center [1020, 383] width 330 height 33
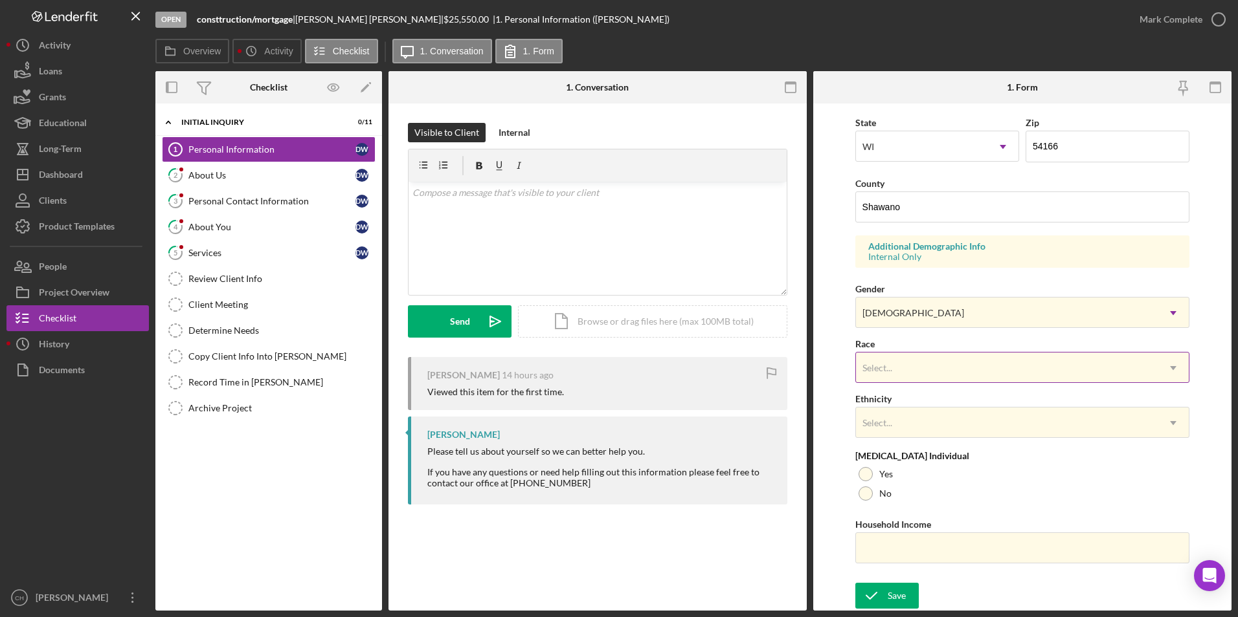
click at [880, 366] on div "Select..." at bounding box center [877, 368] width 30 height 10
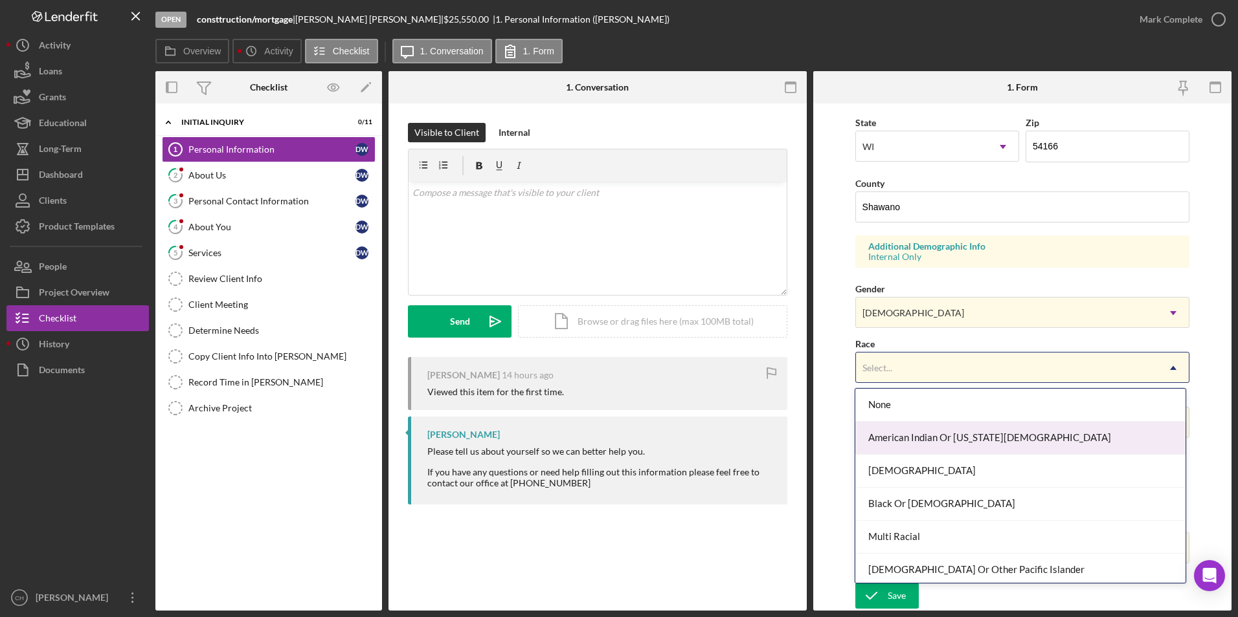
click at [900, 441] on div "American Indian Or [US_STATE][DEMOGRAPHIC_DATA]" at bounding box center [1020, 438] width 330 height 33
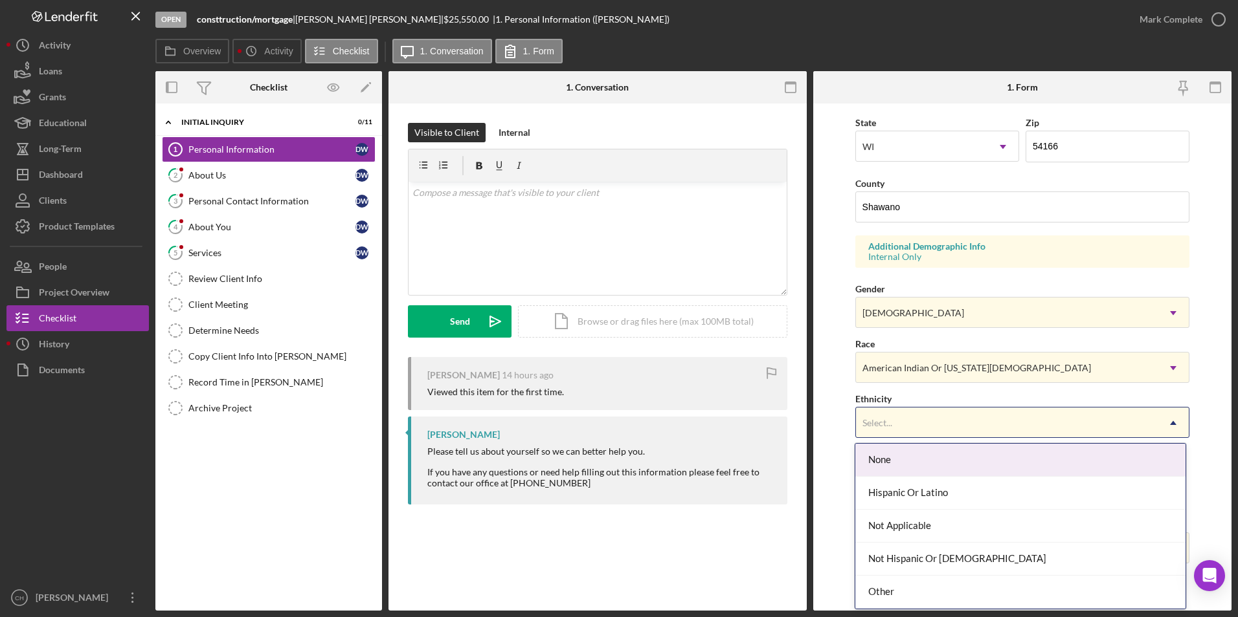
click at [897, 427] on div "Select..." at bounding box center [1007, 423] width 302 height 30
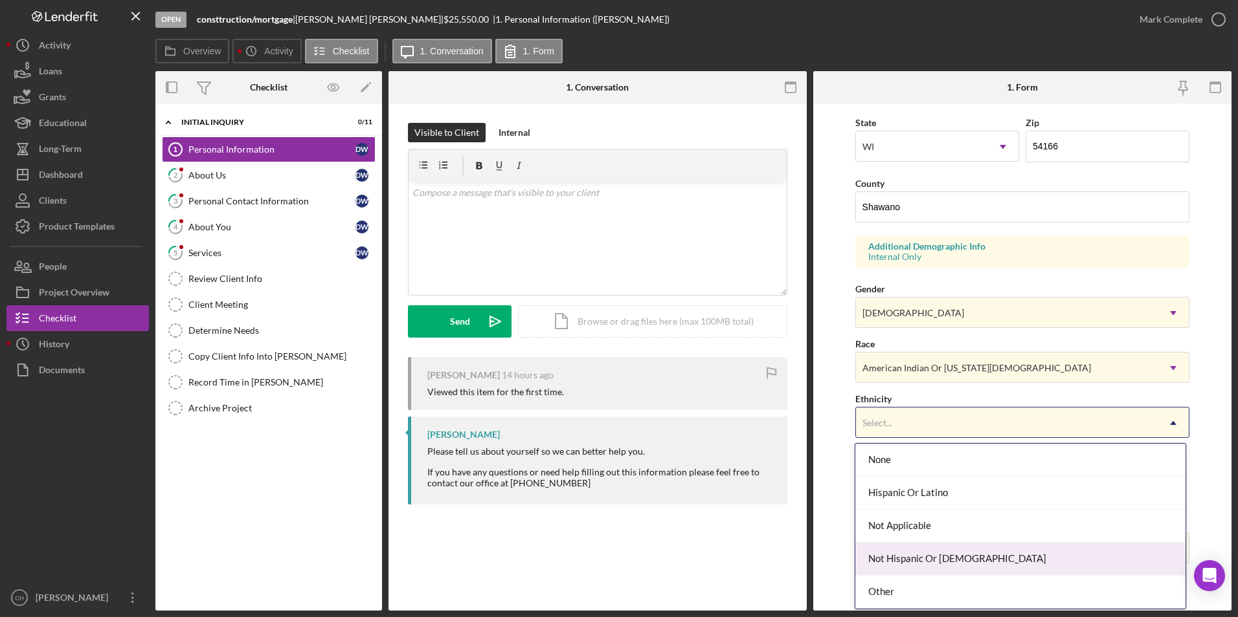
click at [882, 557] on div "Not Hispanic Or [DEMOGRAPHIC_DATA]" at bounding box center [1020, 559] width 330 height 33
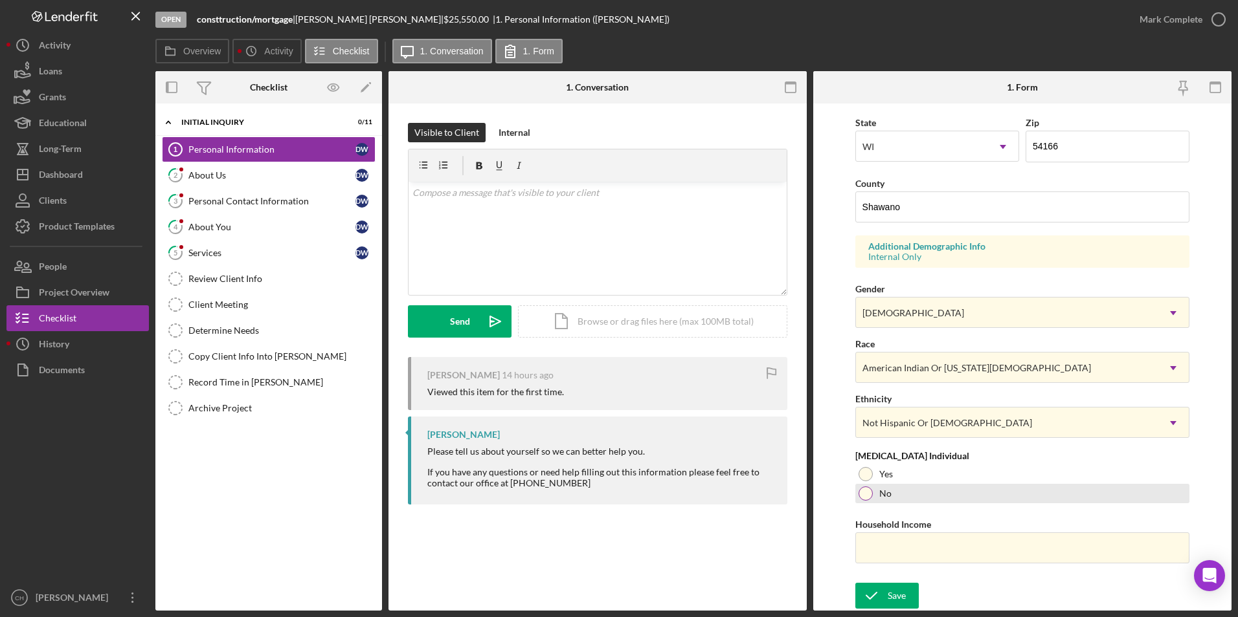
click at [866, 494] on div at bounding box center [865, 494] width 14 height 14
click at [887, 589] on div "Save" at bounding box center [896, 596] width 18 height 26
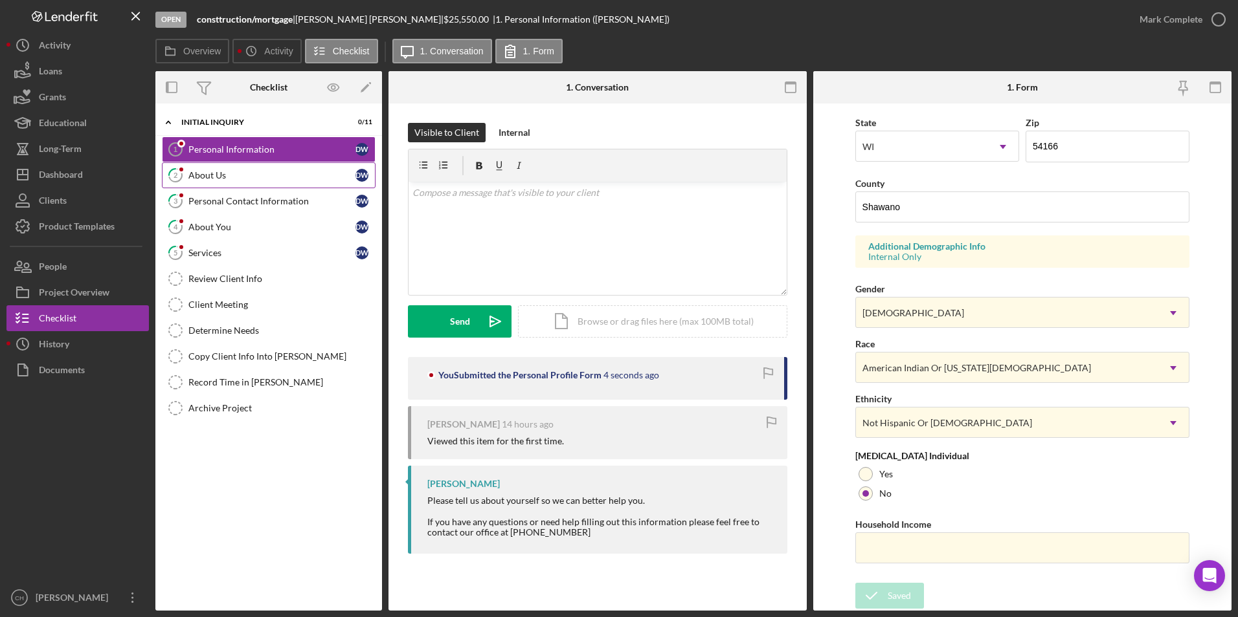
click at [236, 175] on div "About Us" at bounding box center [271, 175] width 167 height 10
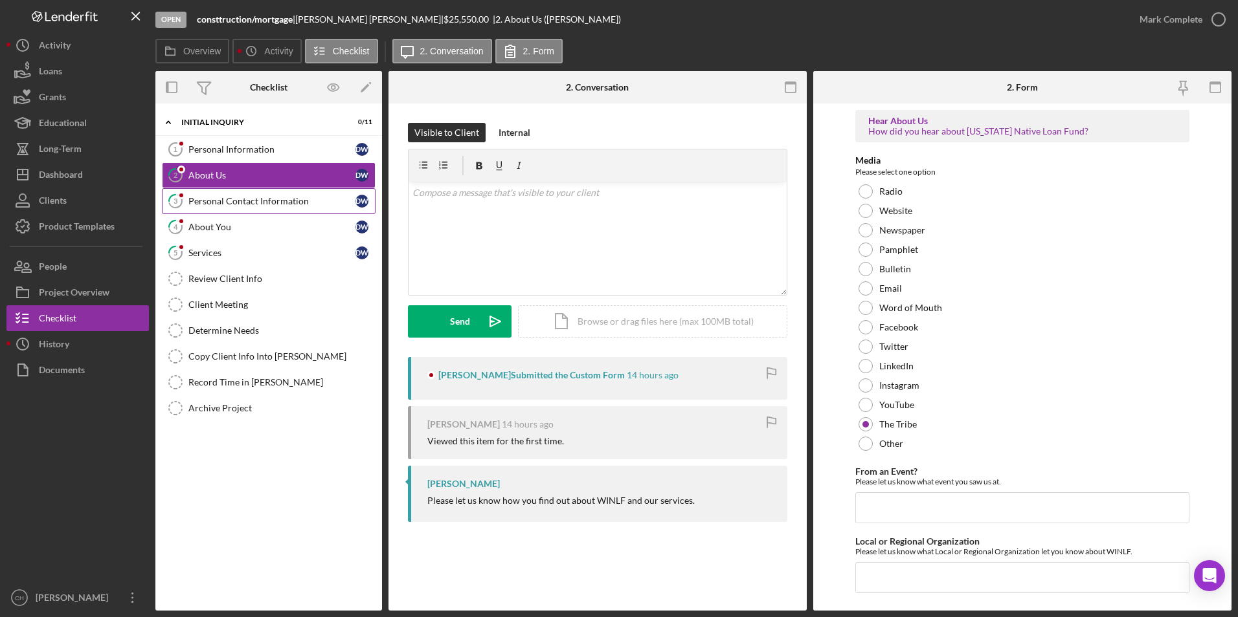
click at [230, 201] on div "Personal Contact Information" at bounding box center [271, 201] width 167 height 10
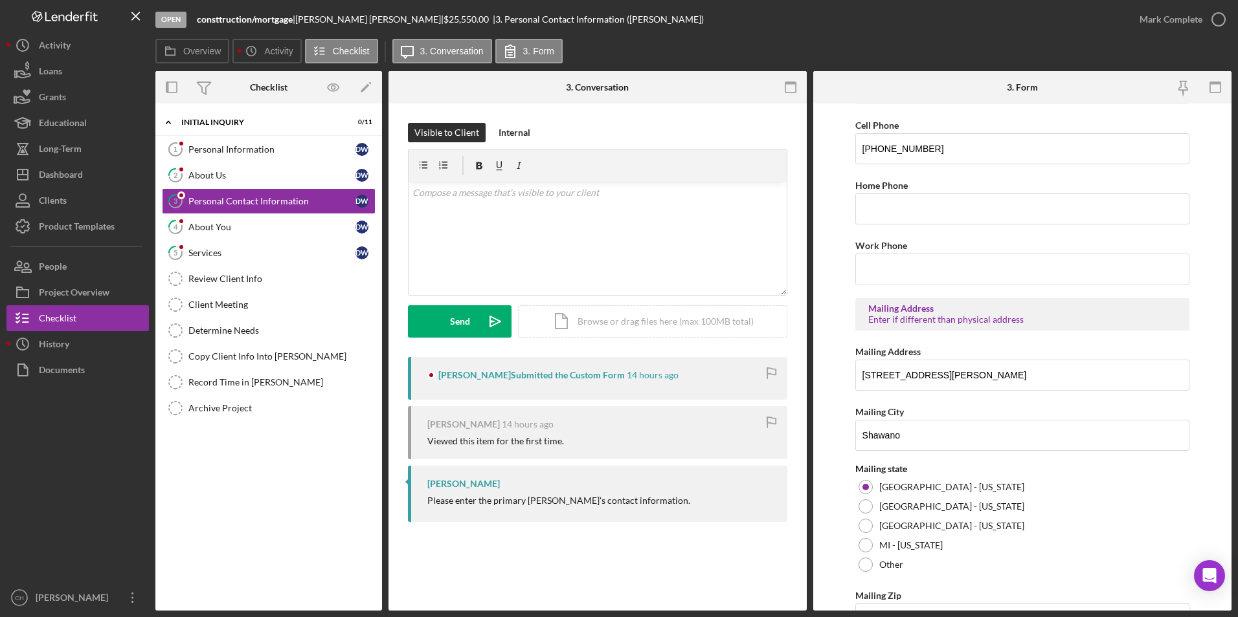
scroll to position [456, 0]
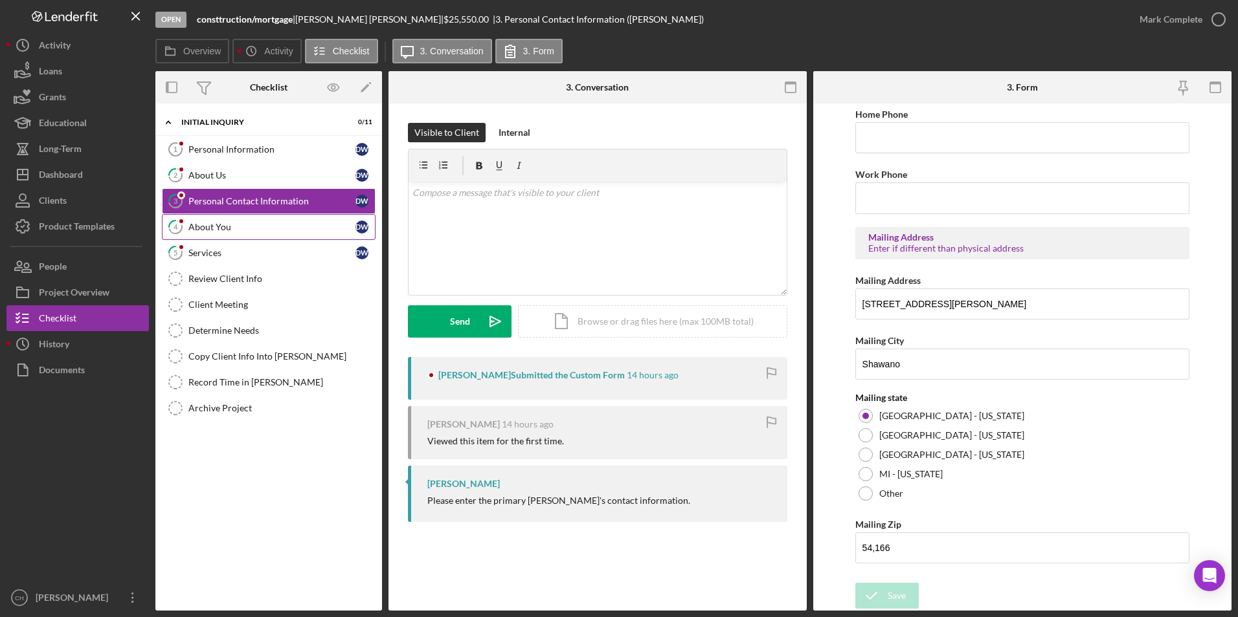
click at [225, 219] on link "4 About You D W" at bounding box center [269, 227] width 214 height 26
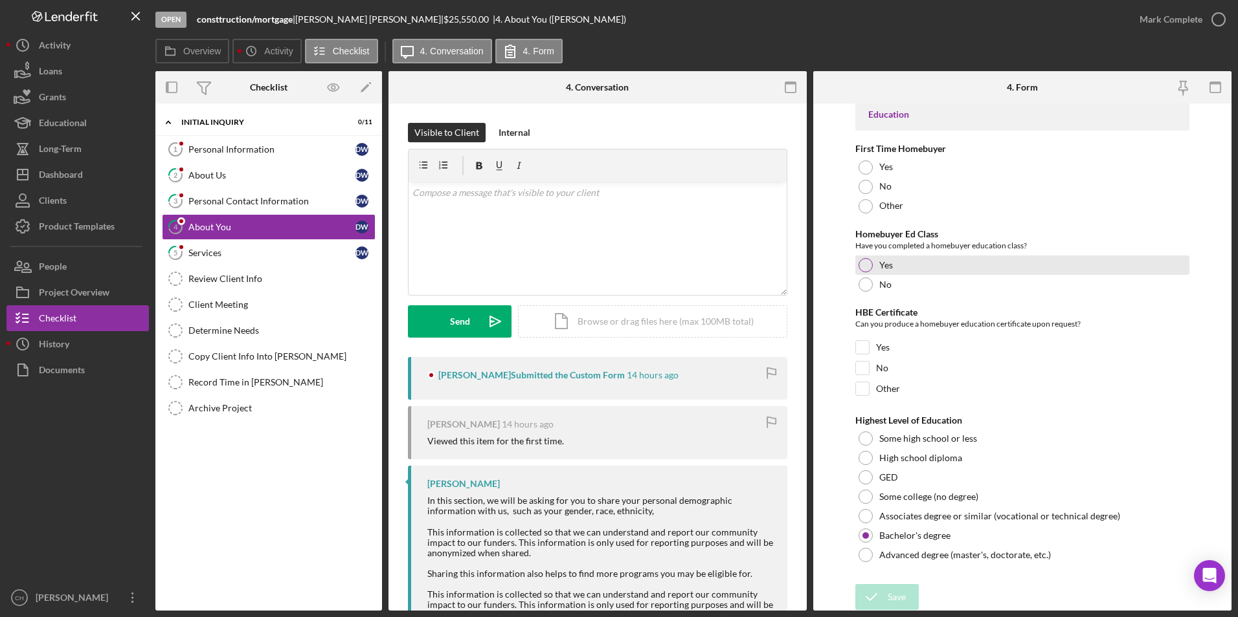
scroll to position [2669, 0]
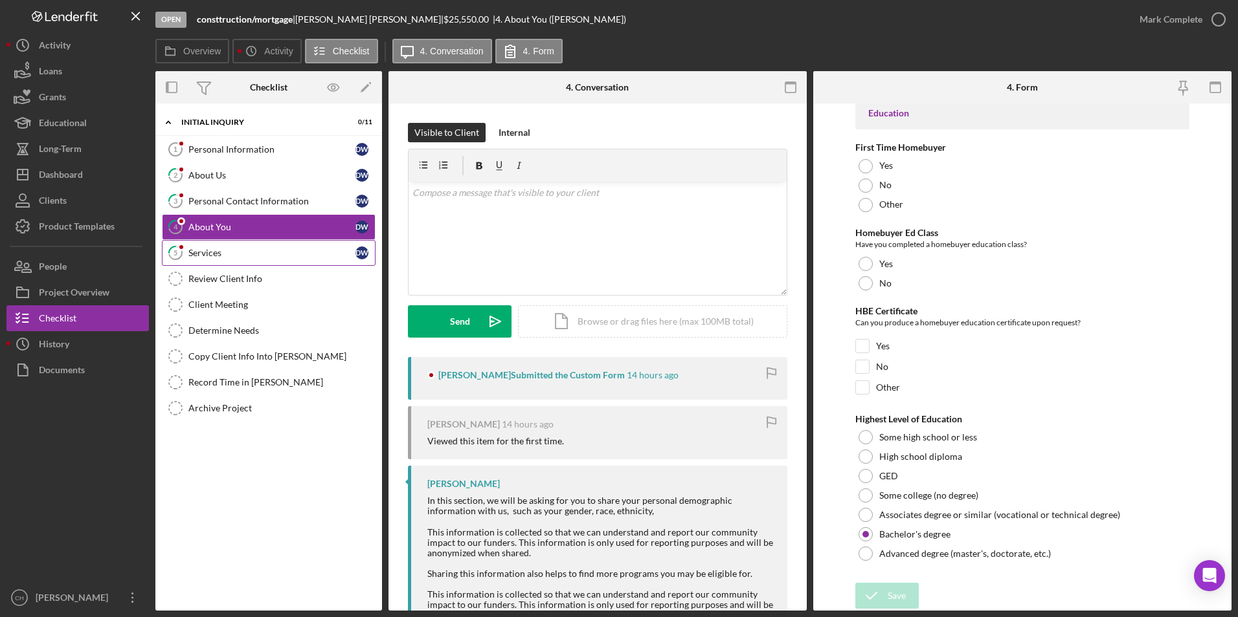
click at [236, 254] on div "Services" at bounding box center [271, 253] width 167 height 10
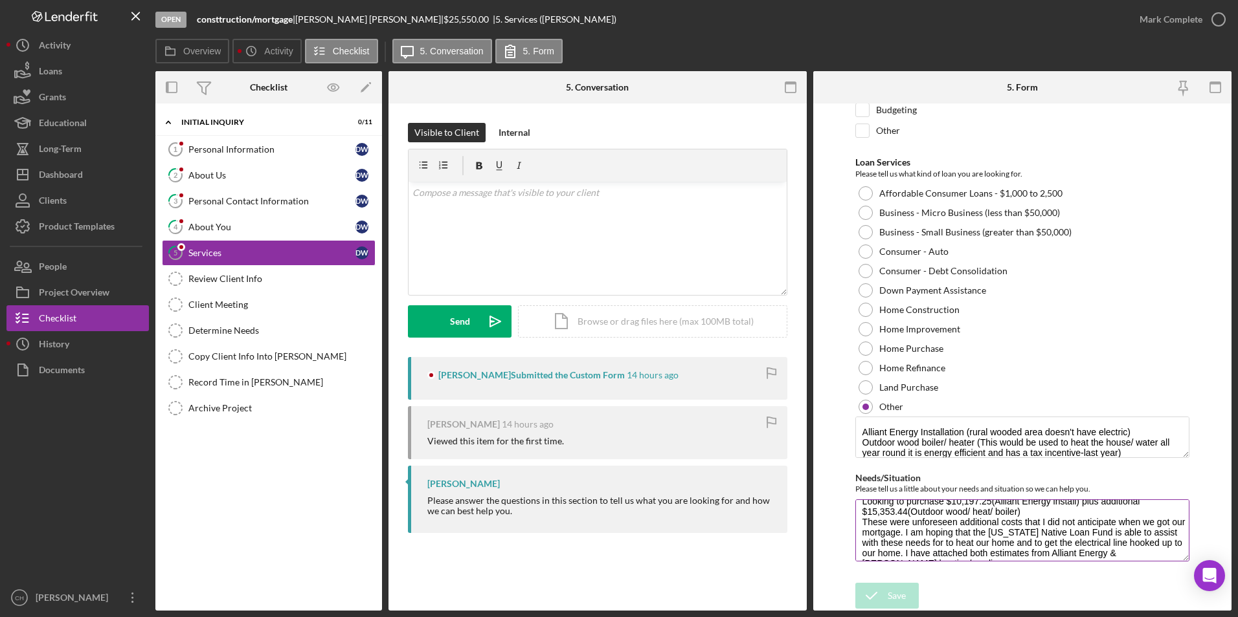
scroll to position [26, 0]
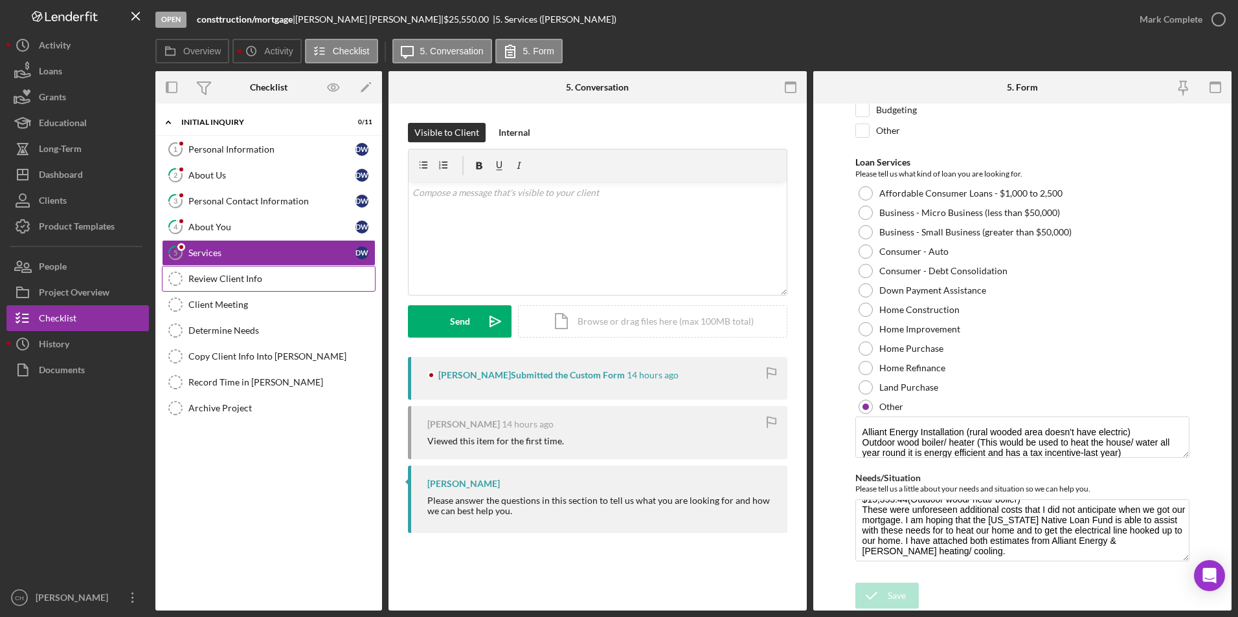
click at [208, 280] on div "Review Client Info" at bounding box center [281, 279] width 186 height 10
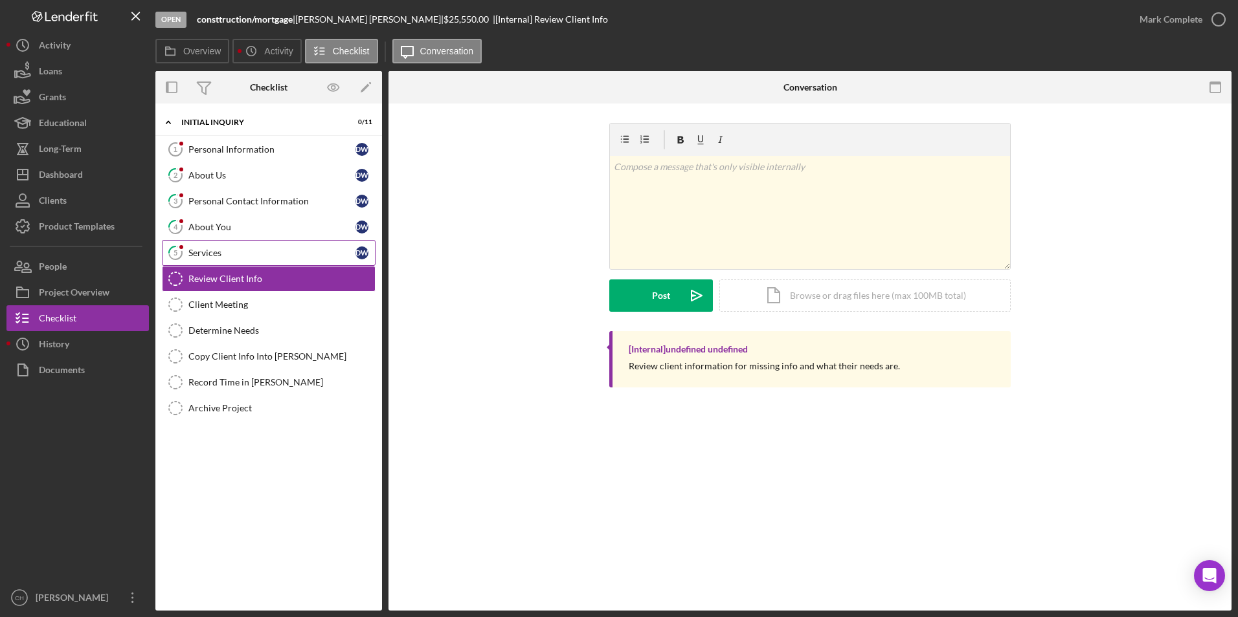
click at [208, 257] on div "Services" at bounding box center [271, 253] width 167 height 10
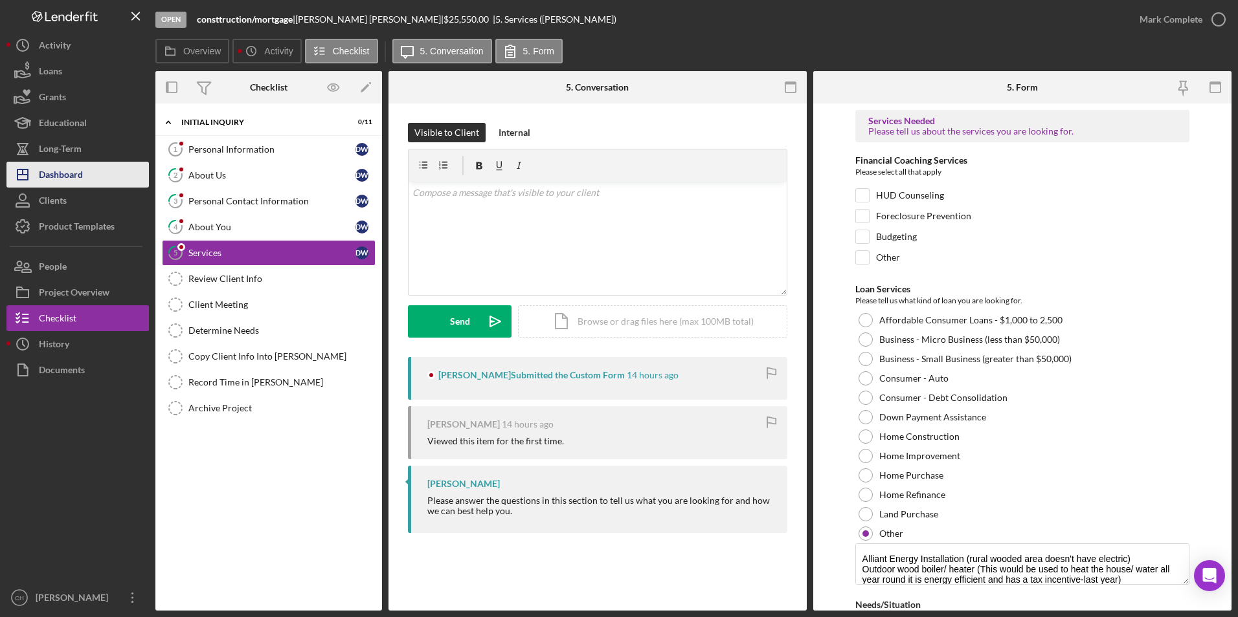
click at [88, 172] on button "Icon/Dashboard Dashboard" at bounding box center [77, 175] width 142 height 26
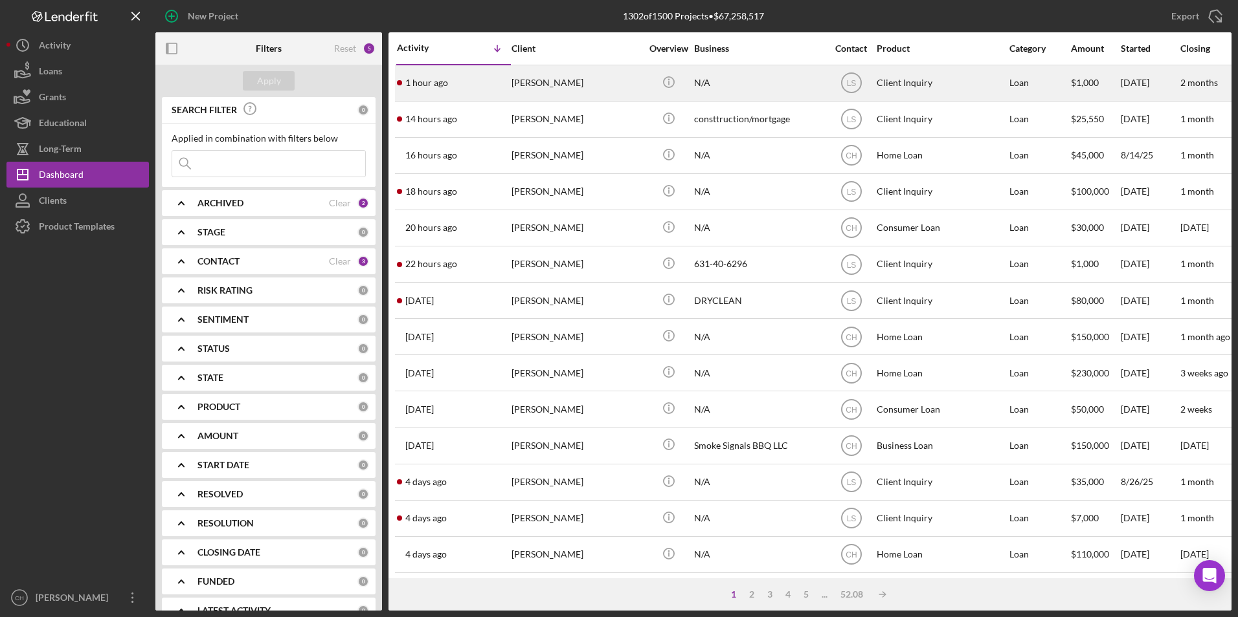
click at [548, 85] on div "[PERSON_NAME]" at bounding box center [575, 83] width 129 height 34
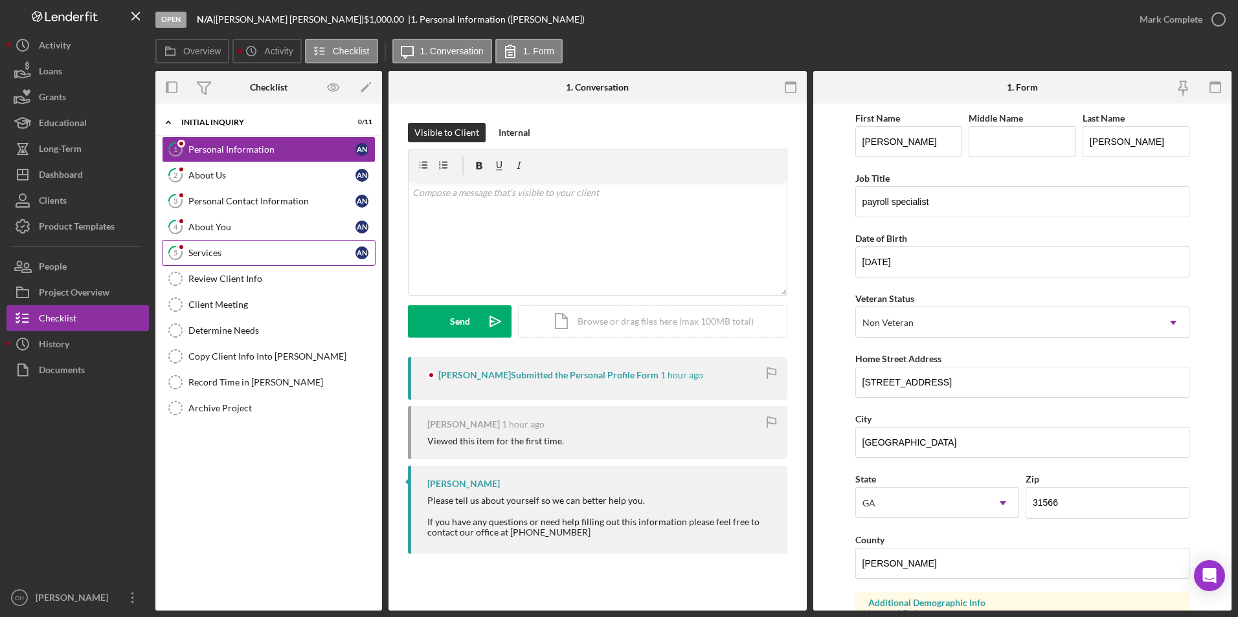
click at [237, 250] on div "Services" at bounding box center [271, 253] width 167 height 10
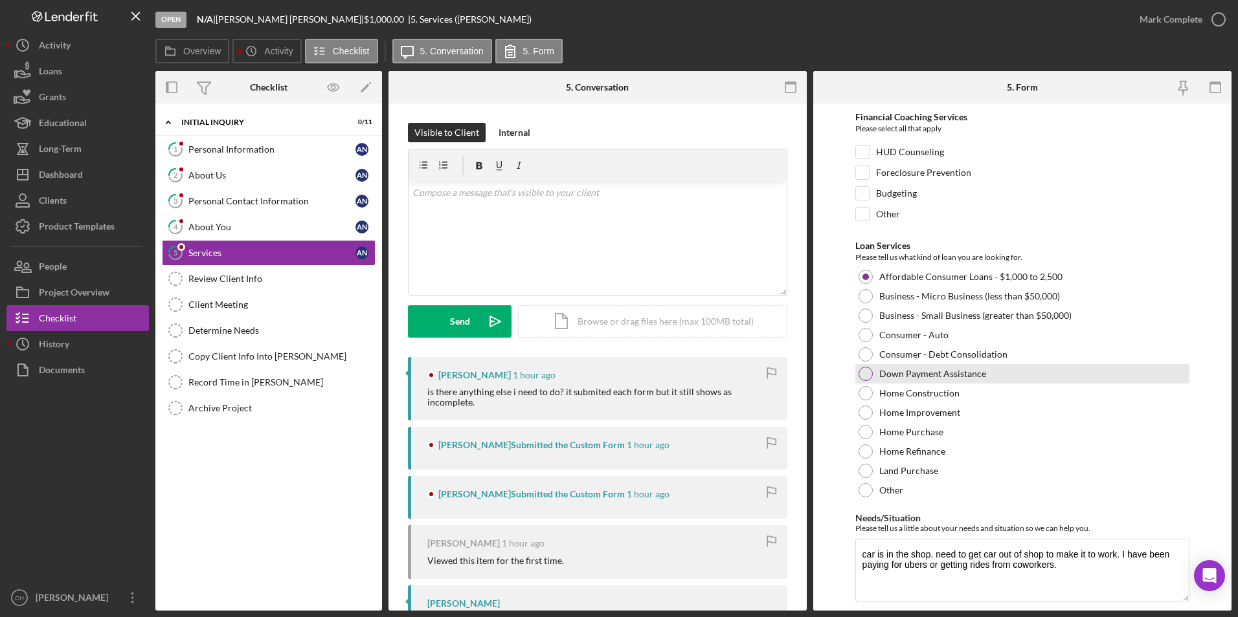
scroll to position [65, 0]
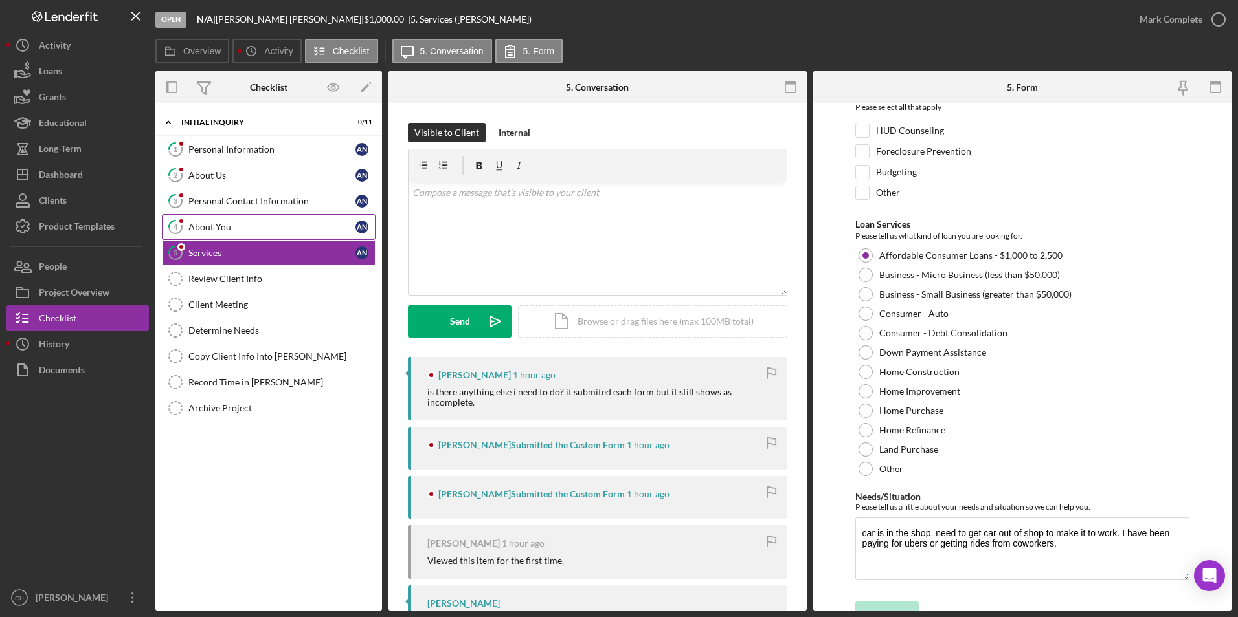
click at [217, 216] on link "4 About You A N" at bounding box center [269, 227] width 214 height 26
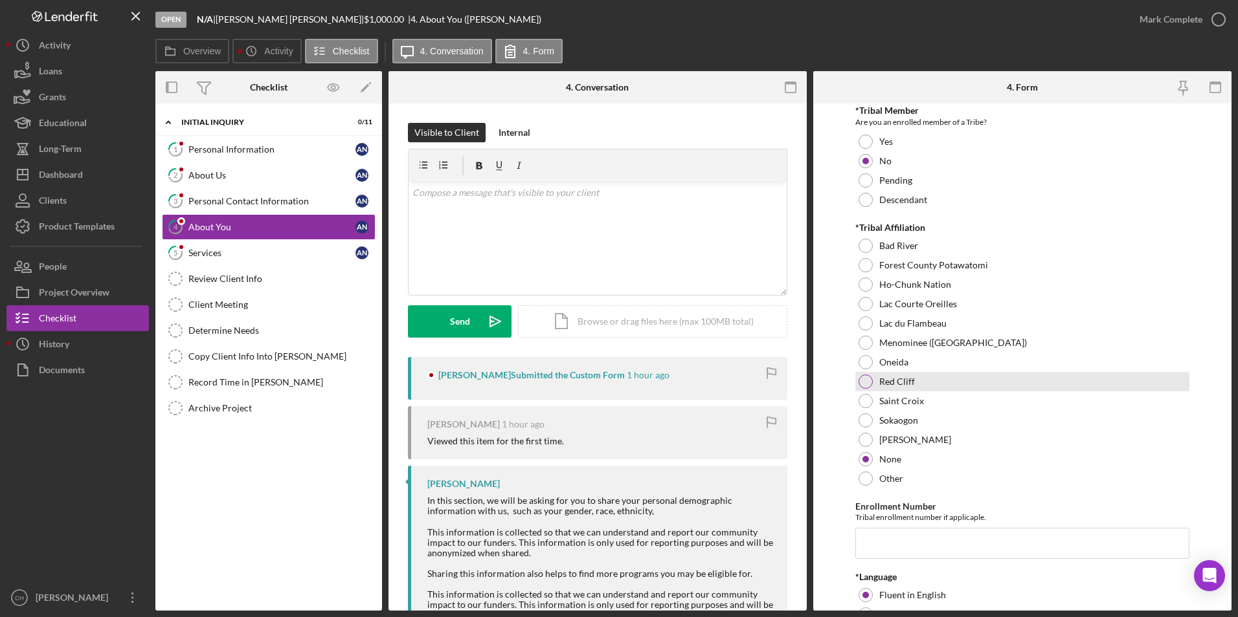
scroll to position [647, 0]
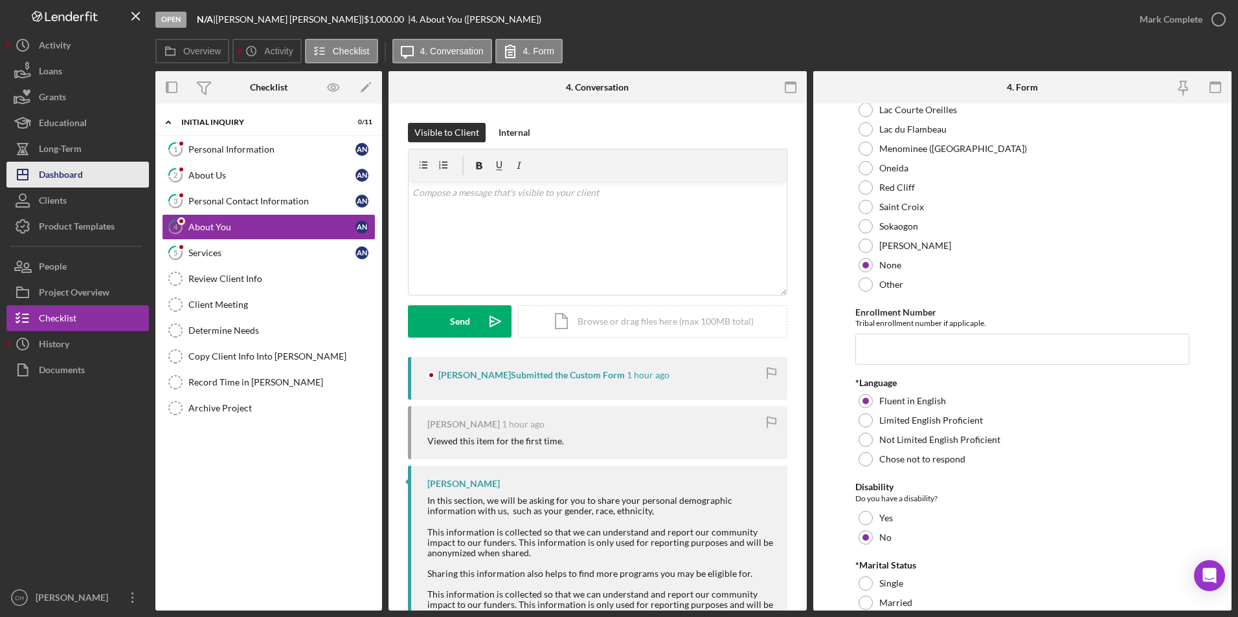
click at [60, 179] on div "Dashboard" at bounding box center [61, 176] width 44 height 29
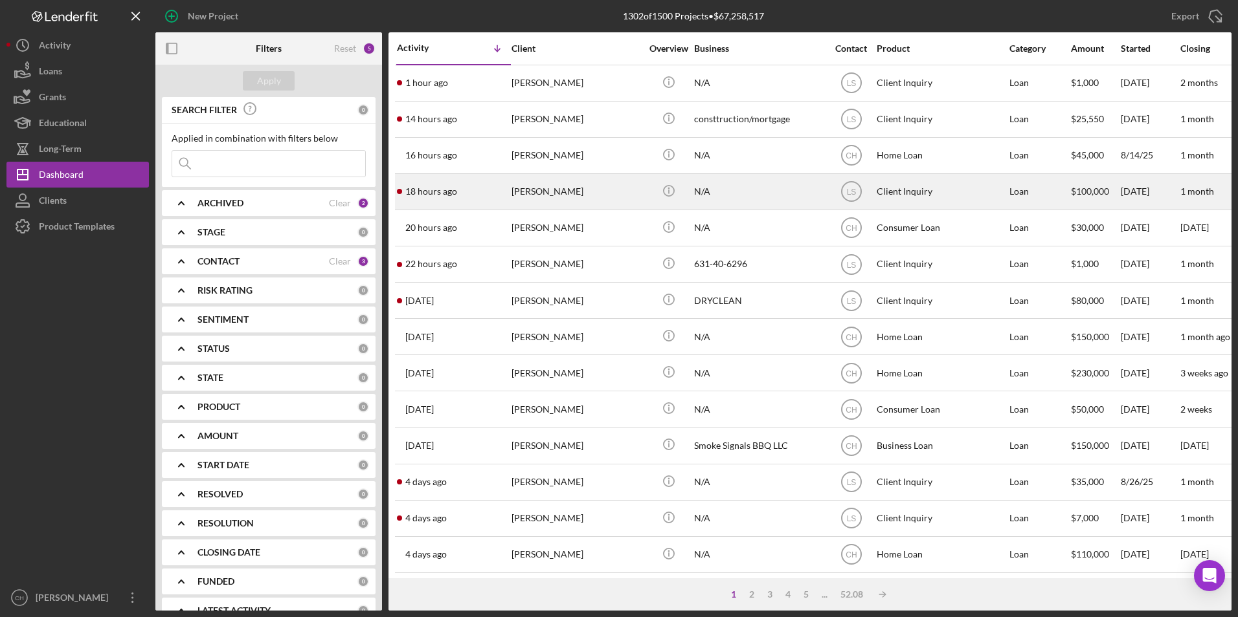
click at [542, 187] on div "[PERSON_NAME]" at bounding box center [575, 192] width 129 height 34
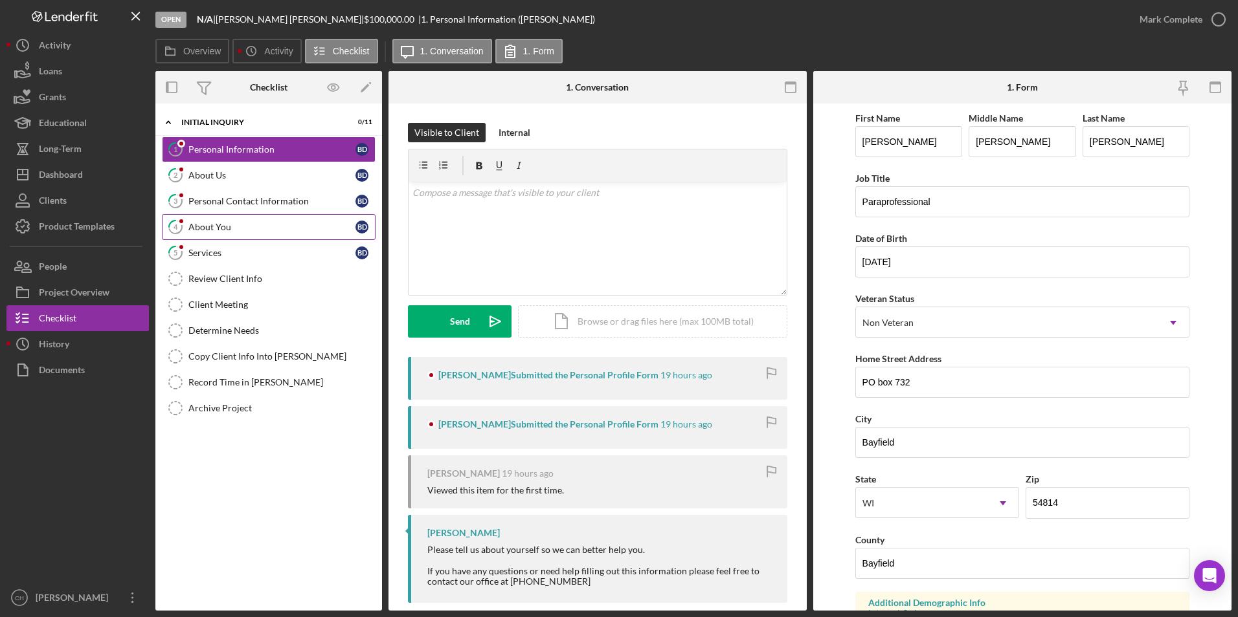
click at [218, 219] on link "4 About You B D" at bounding box center [269, 227] width 214 height 26
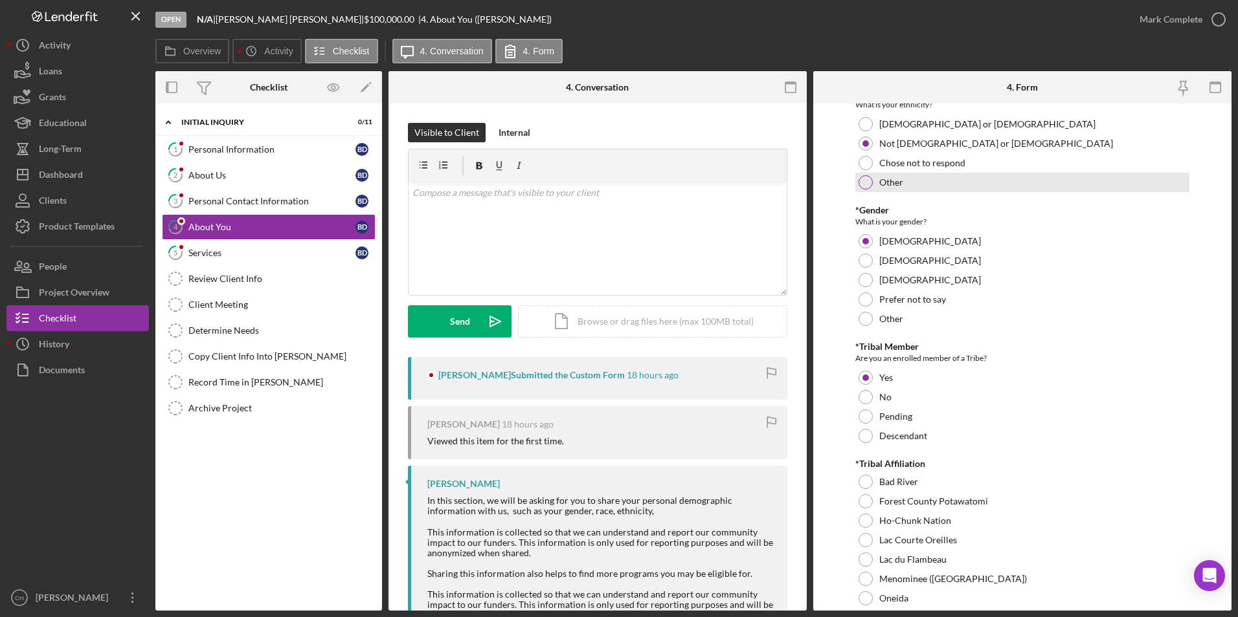
scroll to position [324, 0]
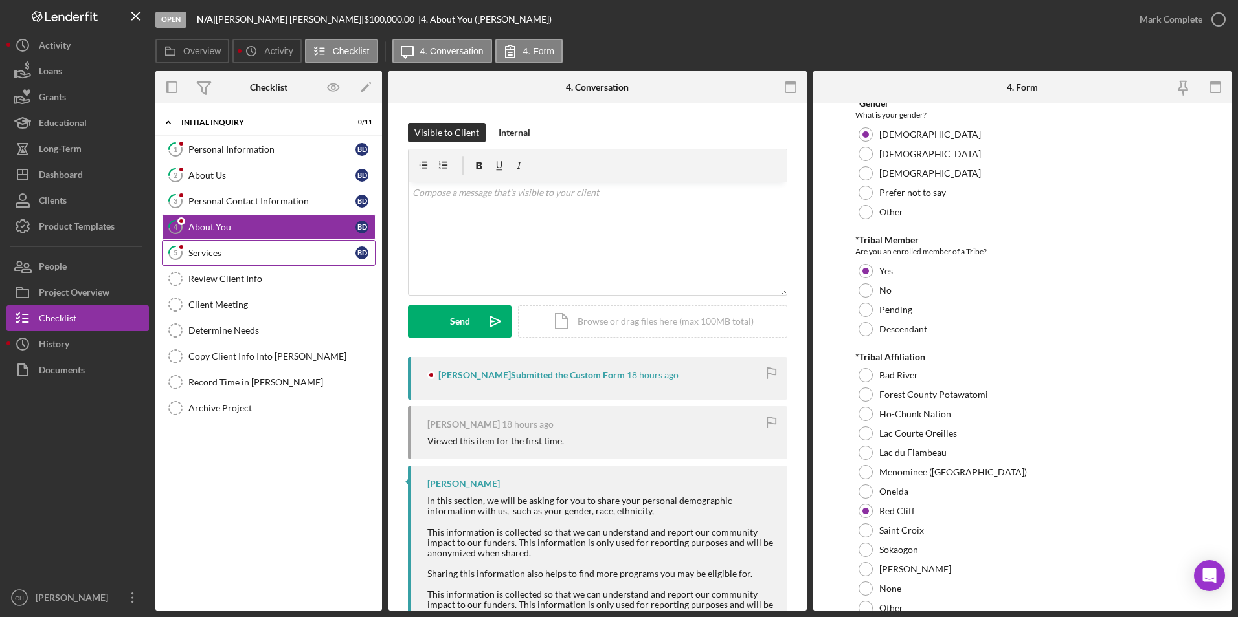
click at [246, 259] on link "5 Services B D" at bounding box center [269, 253] width 214 height 26
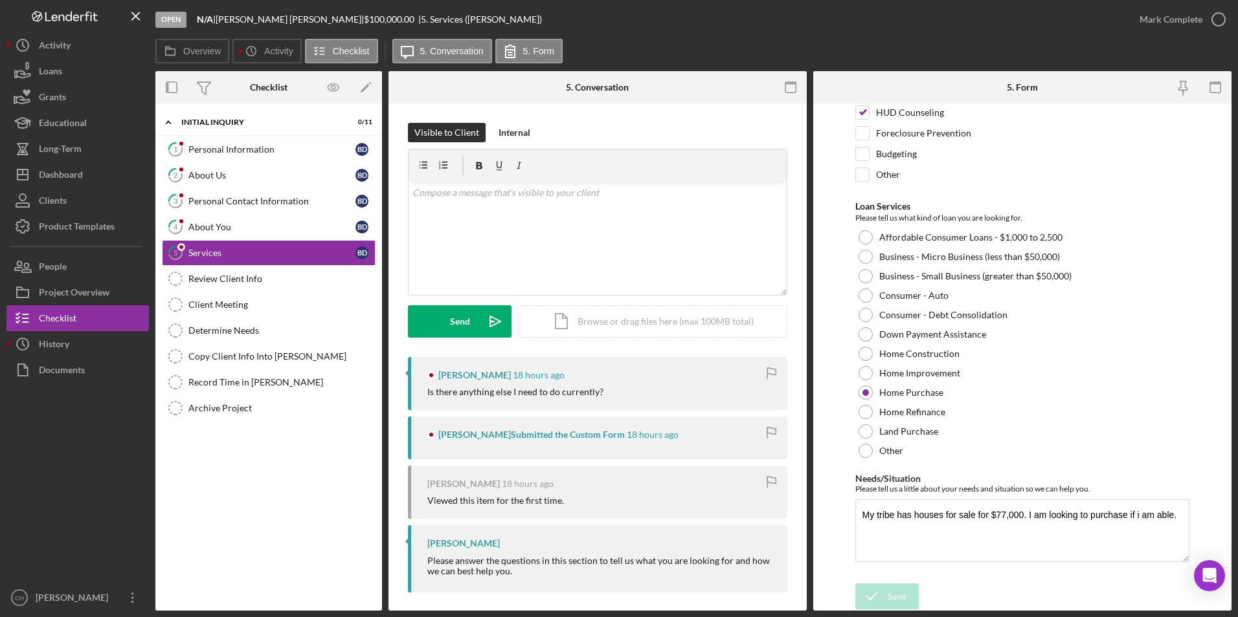
scroll to position [83, 0]
click at [76, 182] on div "Dashboard" at bounding box center [61, 176] width 44 height 29
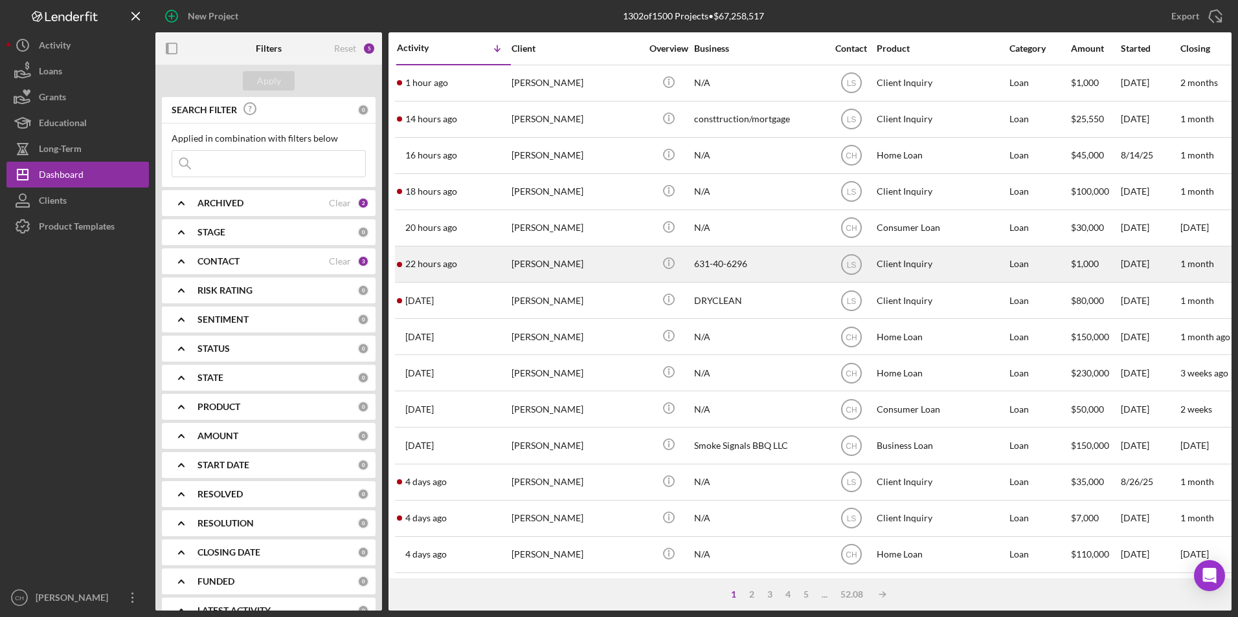
click at [550, 265] on div "[PERSON_NAME]" at bounding box center [575, 264] width 129 height 34
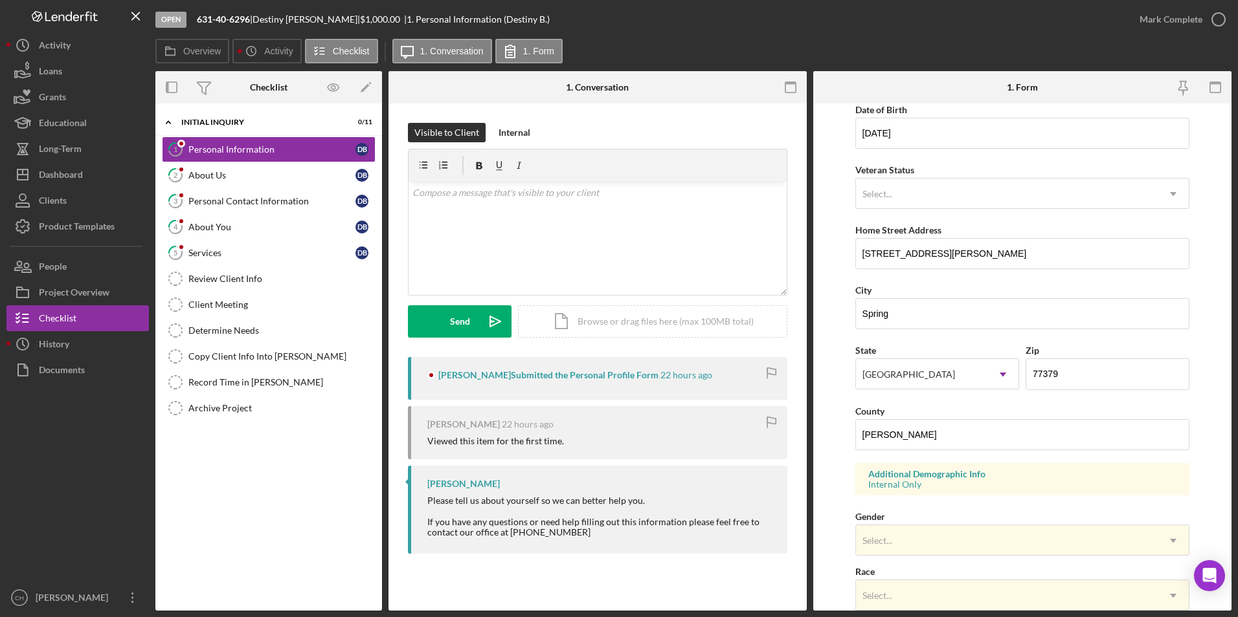
scroll to position [129, 0]
click at [210, 220] on link "4 About You D B" at bounding box center [269, 227] width 214 height 26
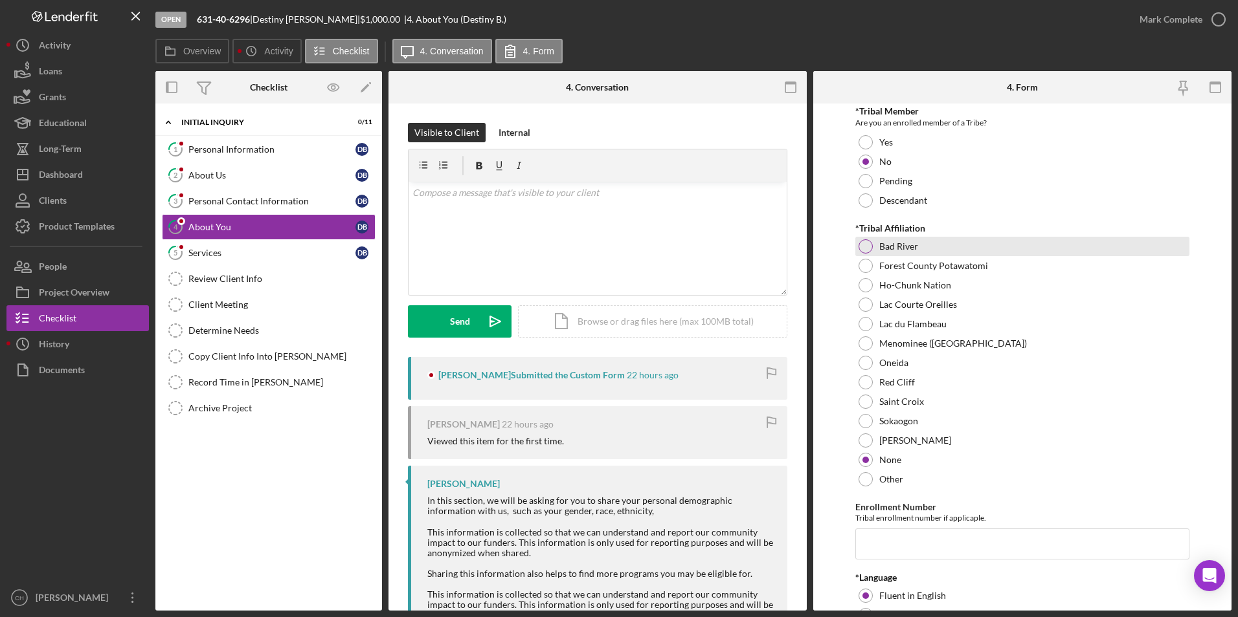
scroll to position [453, 0]
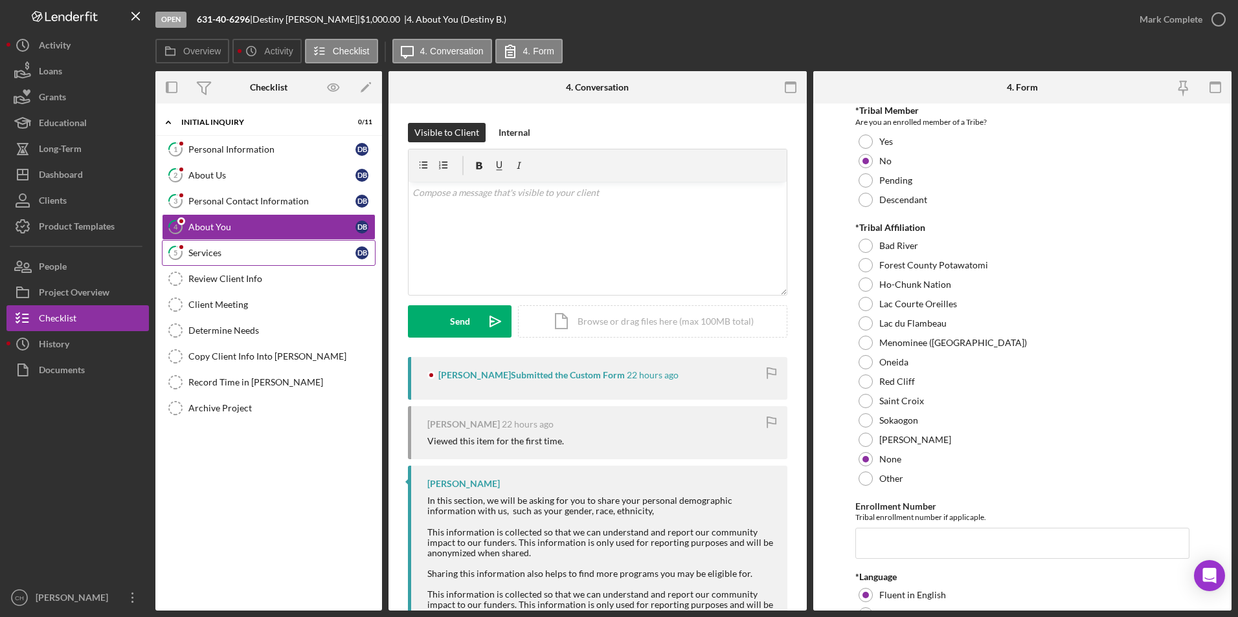
click at [205, 248] on div "Services" at bounding box center [271, 253] width 167 height 10
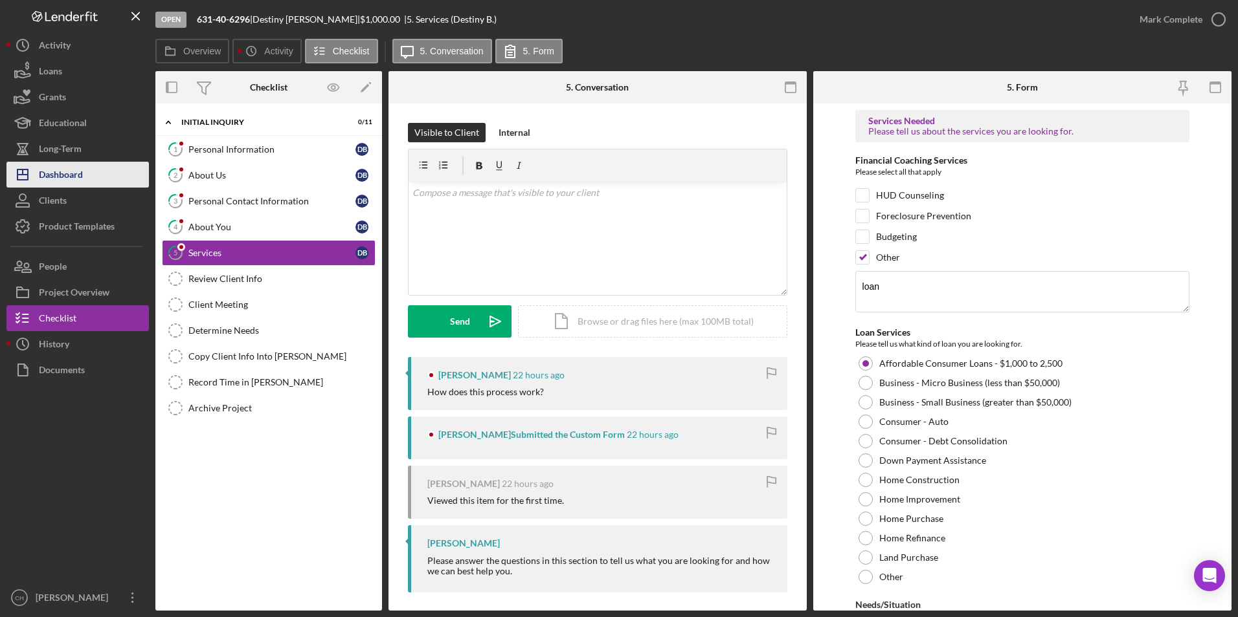
click at [84, 180] on button "Icon/Dashboard Dashboard" at bounding box center [77, 175] width 142 height 26
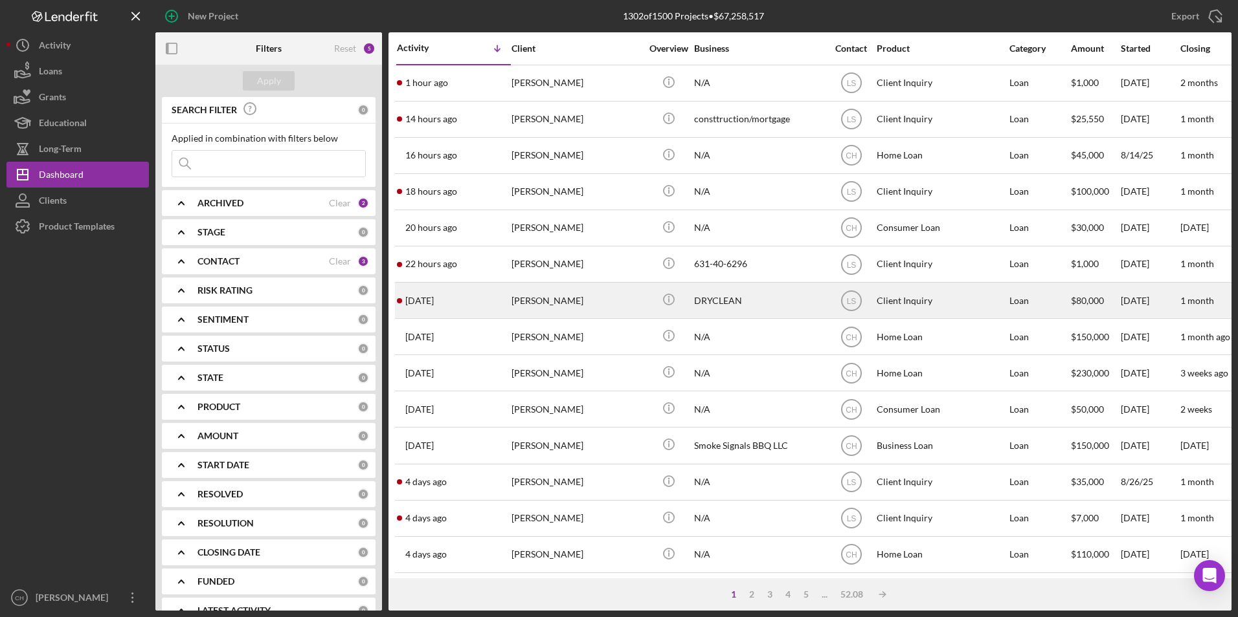
click at [509, 296] on div "[DATE] [PERSON_NAME]" at bounding box center [453, 301] width 113 height 34
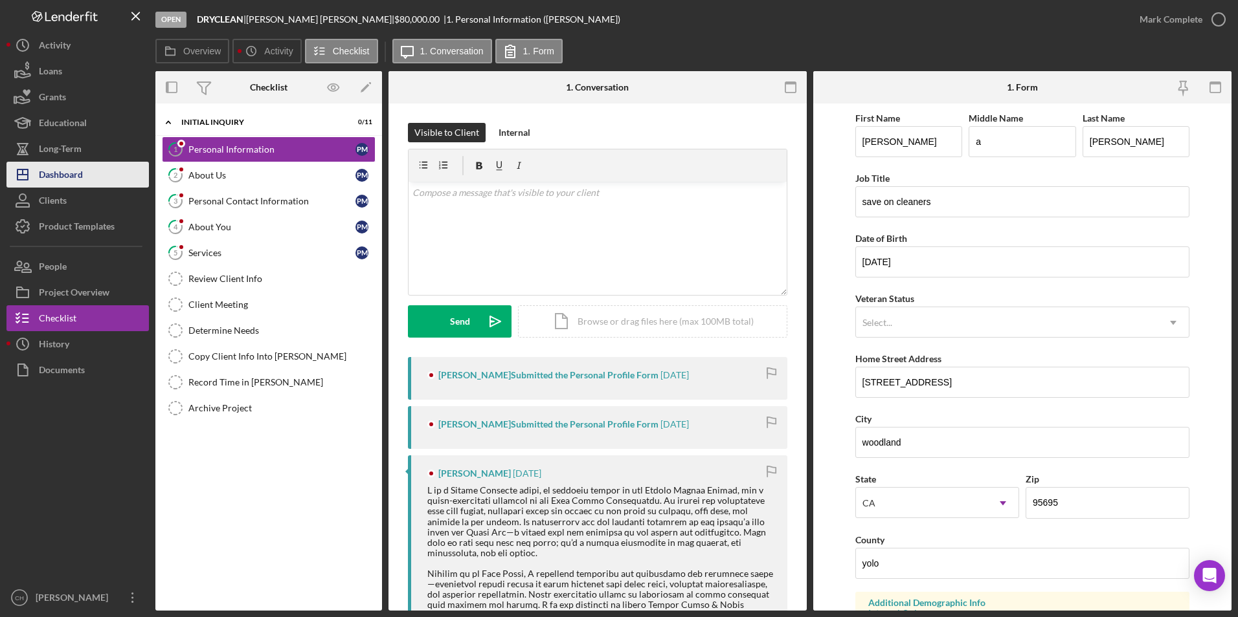
click at [63, 177] on div "Dashboard" at bounding box center [61, 176] width 44 height 29
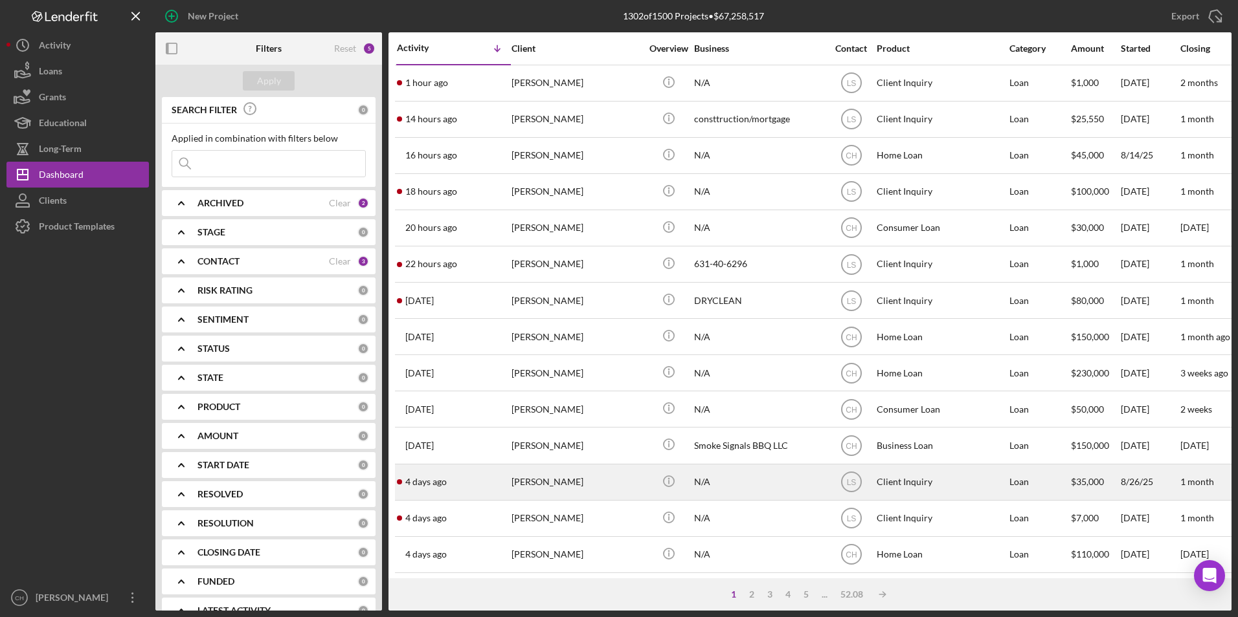
click at [522, 486] on div "[PERSON_NAME]" at bounding box center [575, 482] width 129 height 34
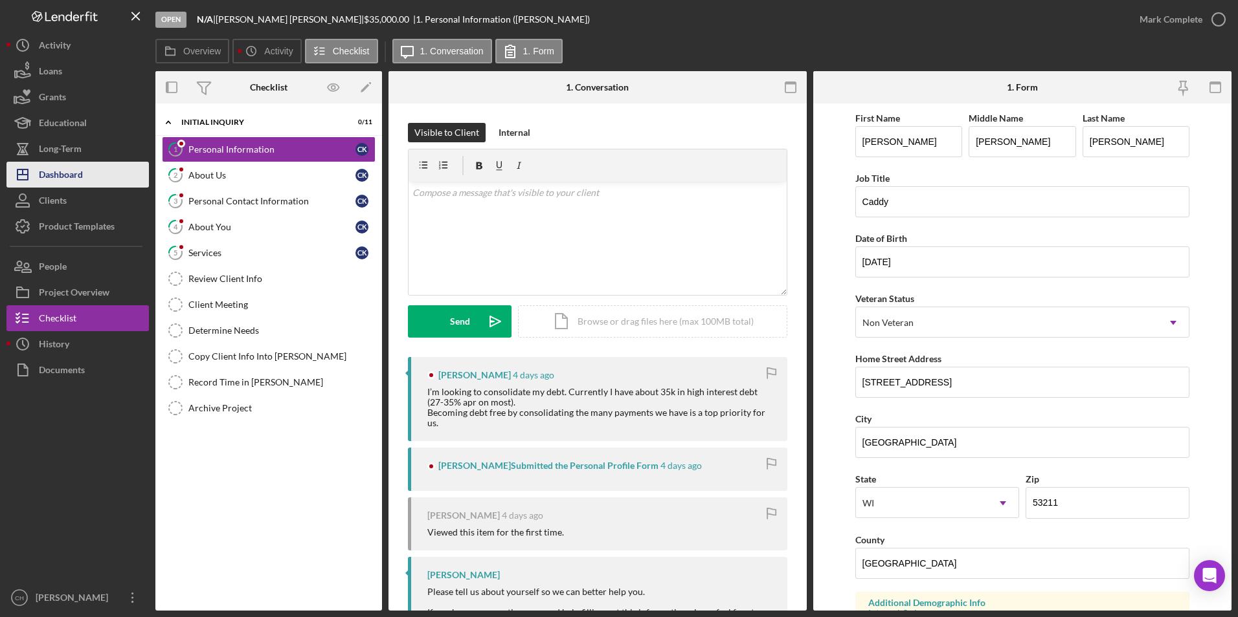
click at [68, 177] on div "Dashboard" at bounding box center [61, 176] width 44 height 29
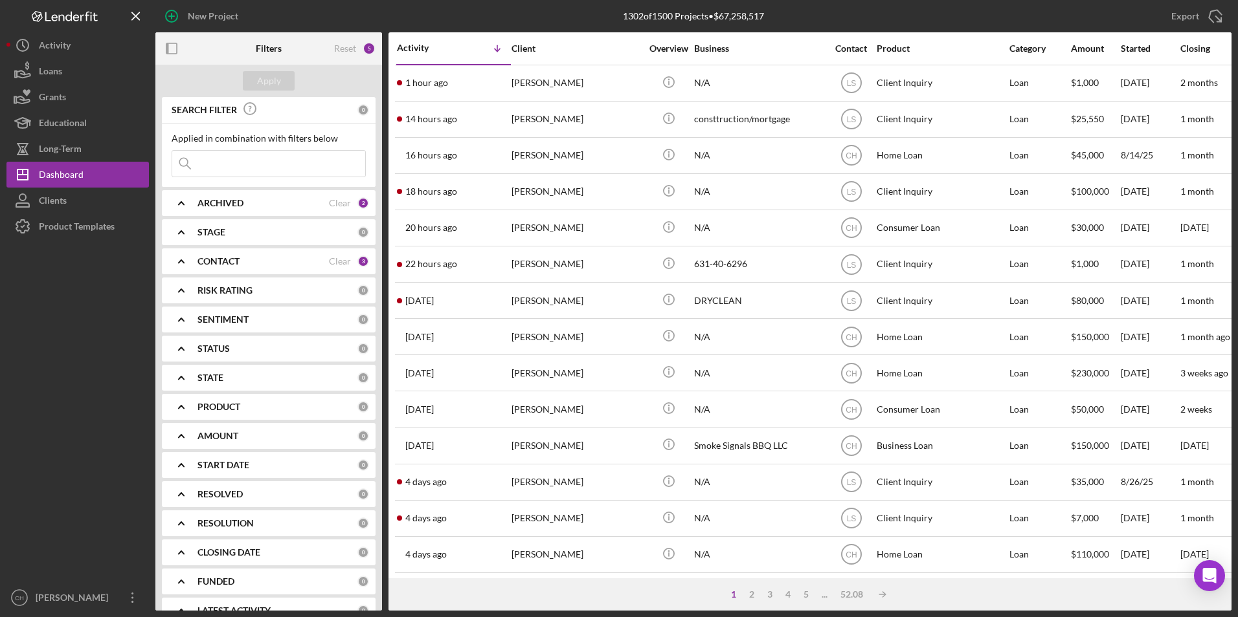
click at [508, 518] on div "[DATE] [PERSON_NAME]" at bounding box center [453, 519] width 113 height 34
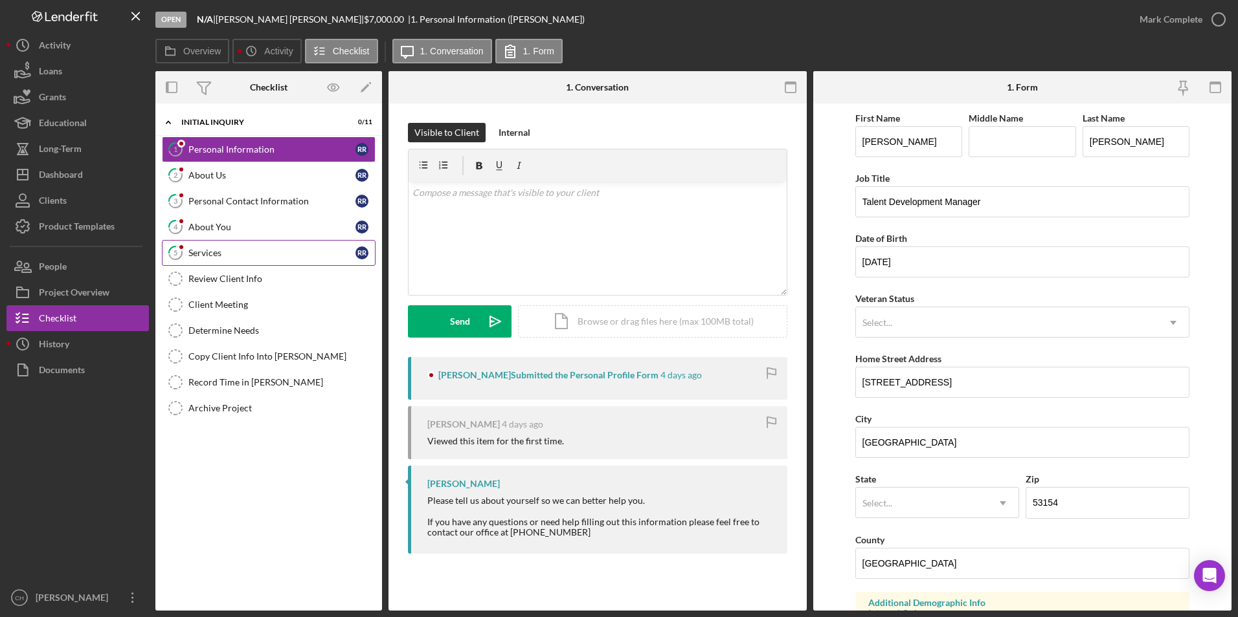
click at [210, 254] on div "Services" at bounding box center [271, 253] width 167 height 10
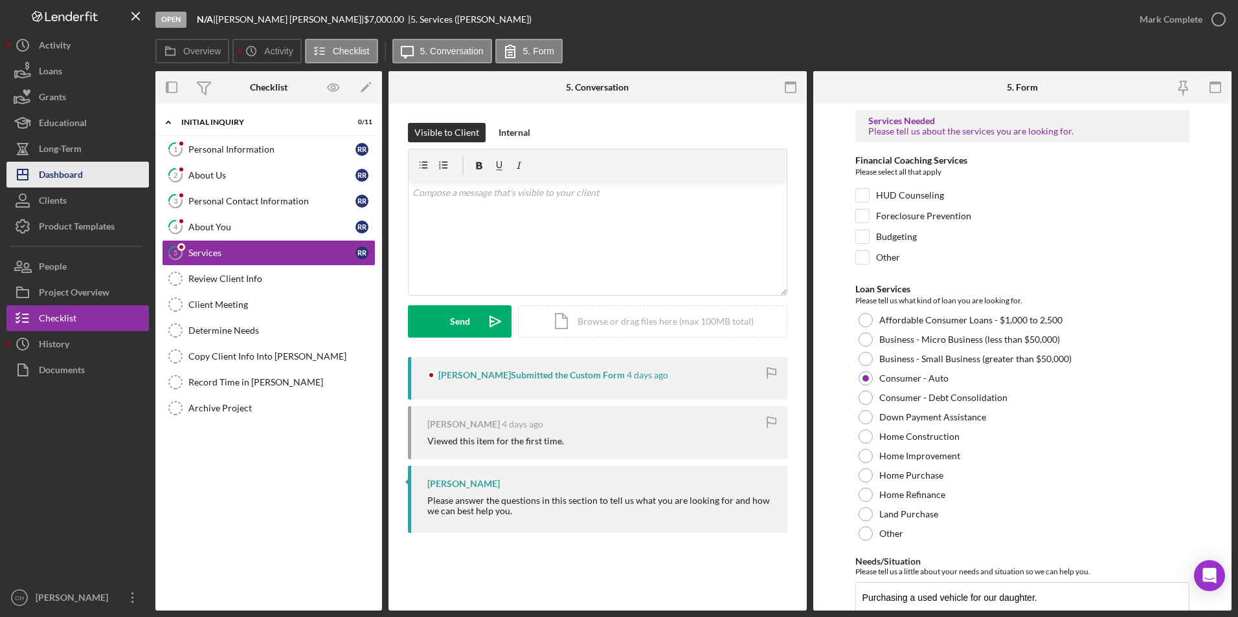
click at [63, 176] on div "Dashboard" at bounding box center [61, 176] width 44 height 29
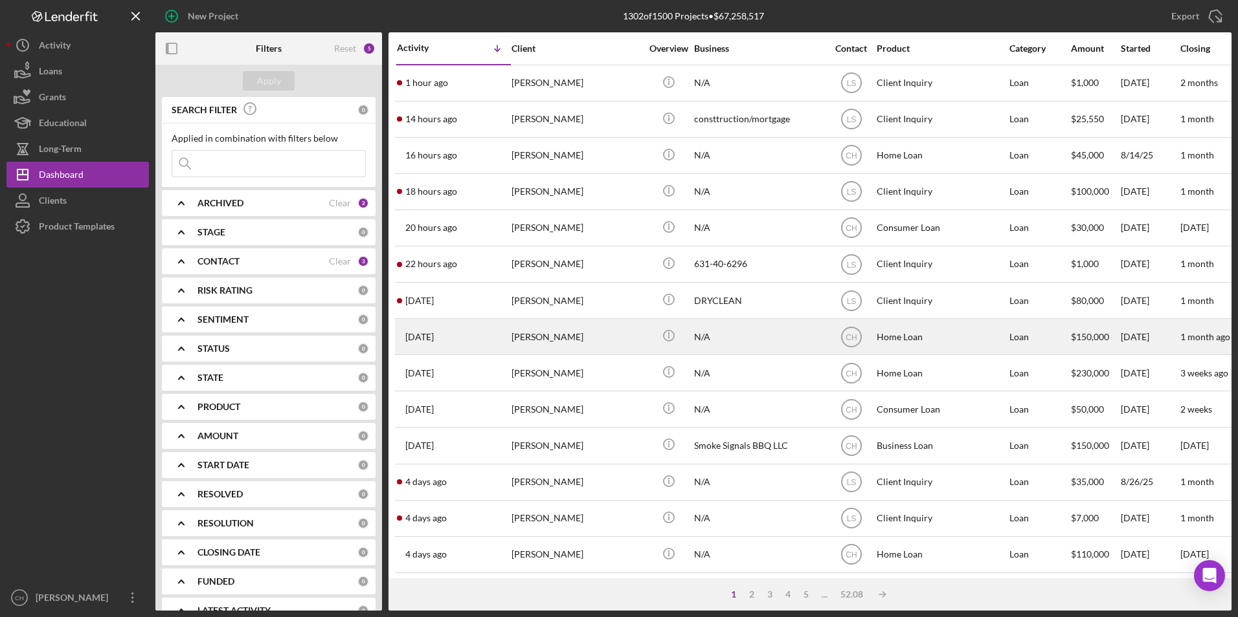
scroll to position [259, 0]
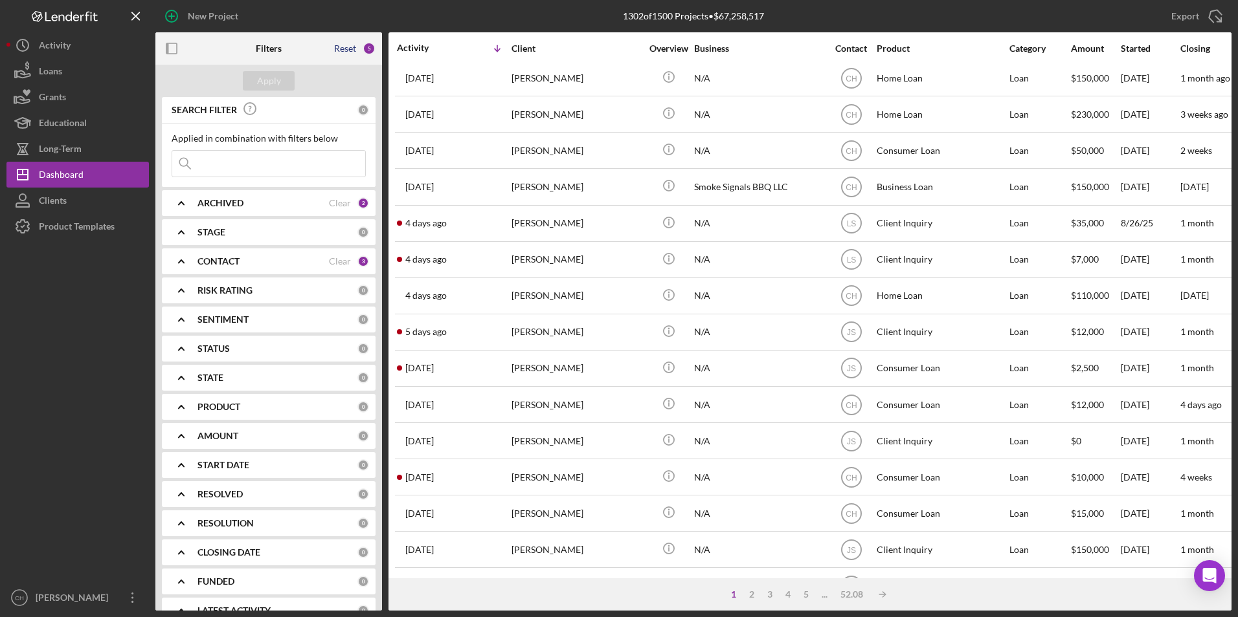
click at [351, 51] on div "Reset" at bounding box center [345, 48] width 22 height 10
click at [271, 85] on div "Apply" at bounding box center [269, 80] width 24 height 19
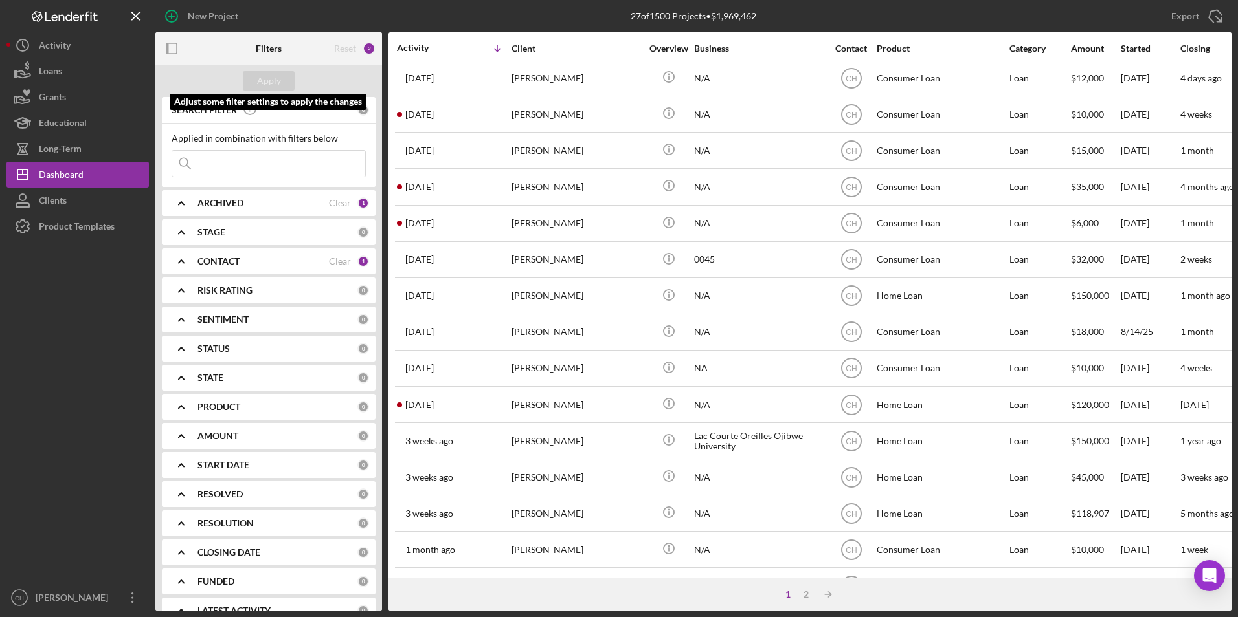
scroll to position [77, 0]
